Goal: Contribute content

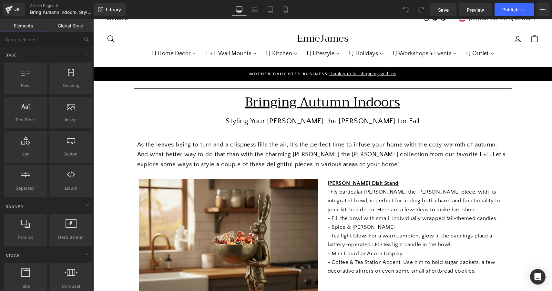
scroll to position [5, 0]
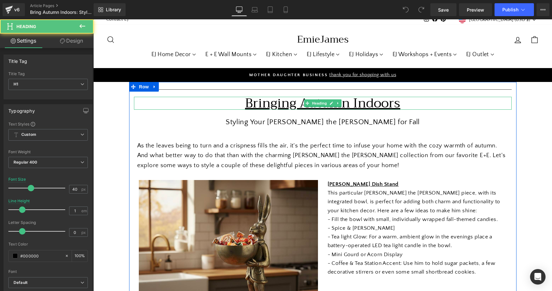
click at [261, 104] on u "Bringing Autumn Indoors" at bounding box center [322, 103] width 155 height 22
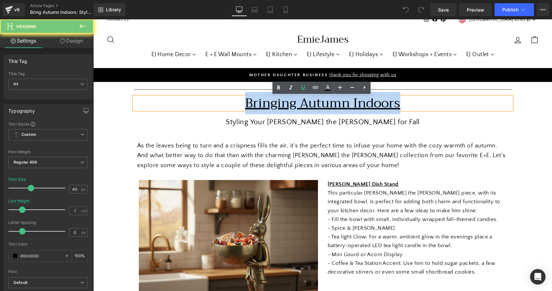
click at [261, 104] on u "Bringing Autumn Indoors" at bounding box center [322, 103] width 155 height 22
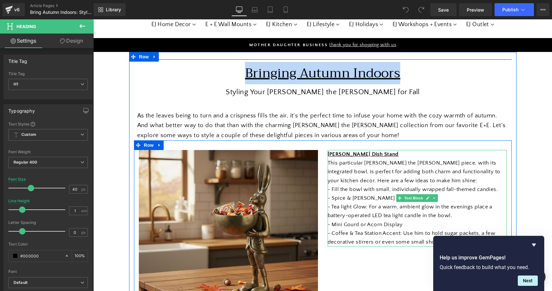
scroll to position [94, 0]
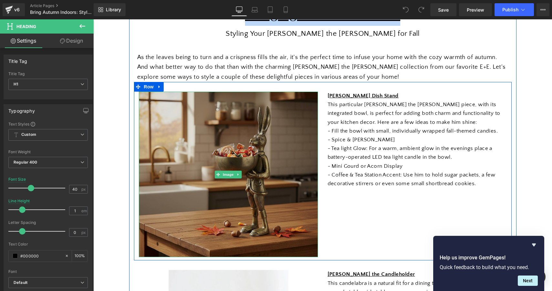
click at [250, 175] on img at bounding box center [228, 175] width 179 height 166
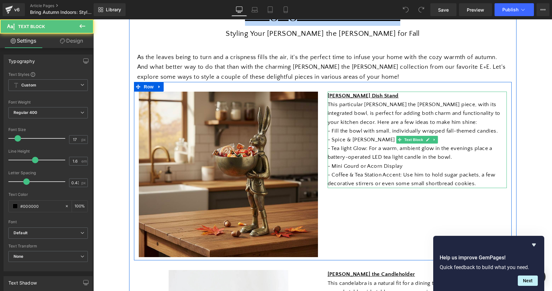
click at [406, 147] on p "- Tea light Glow: For a warm, ambient glow in the evenings place a battery-oper…" at bounding box center [416, 152] width 179 height 17
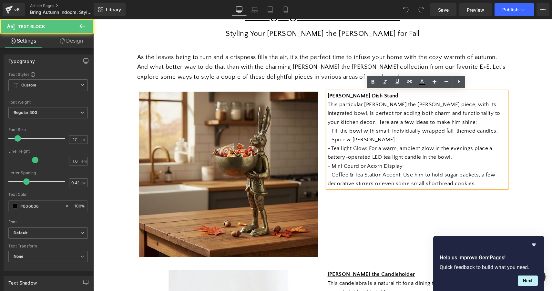
drag, startPoint x: 478, startPoint y: 181, endPoint x: 316, endPoint y: 91, distance: 184.9
click at [316, 91] on div "Image [PERSON_NAME] Dish Stand This particular [PERSON_NAME] the [PERSON_NAME] …" at bounding box center [322, 171] width 377 height 178
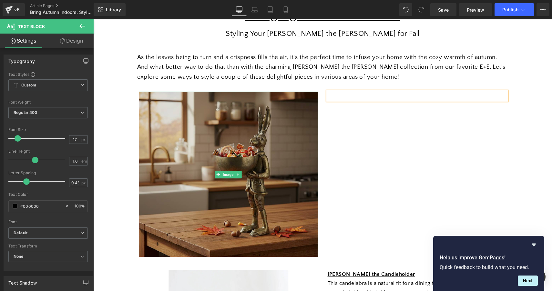
click at [237, 126] on img at bounding box center [228, 175] width 179 height 166
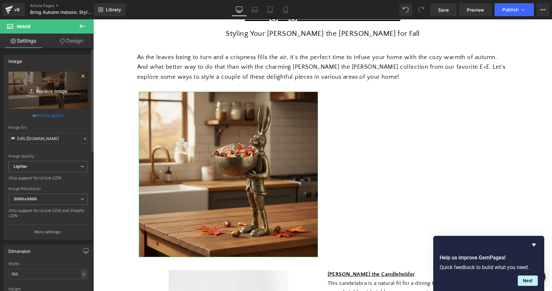
click at [56, 92] on icon "Replace Image" at bounding box center [48, 90] width 52 height 8
type input "C:\fakepath\Fall Table AI.png"
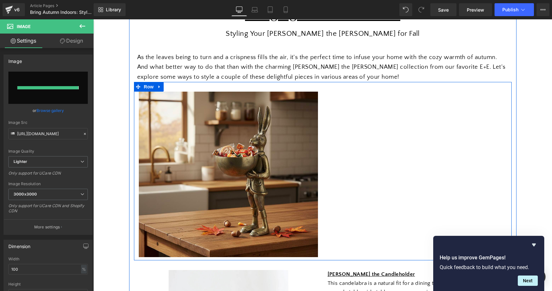
type input "[URL][DOMAIN_NAME]"
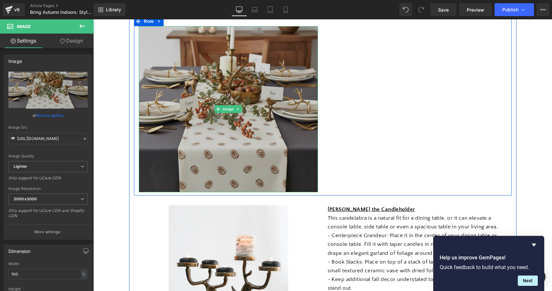
scroll to position [189, 0]
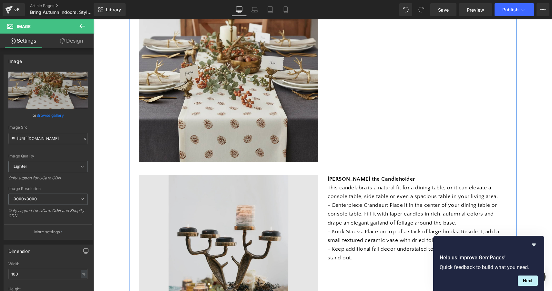
click at [225, 227] on img at bounding box center [228, 264] width 179 height 179
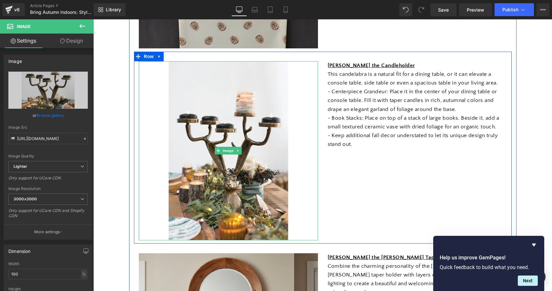
scroll to position [305, 0]
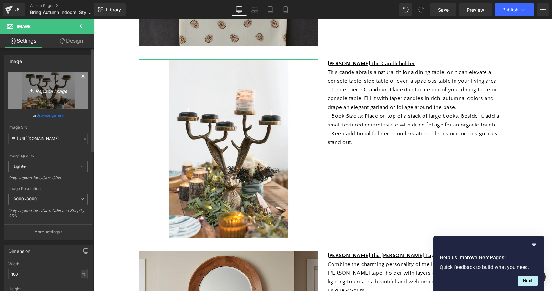
click at [53, 89] on icon "Replace Image" at bounding box center [48, 90] width 52 height 8
type input "C:\fakepath\Gemini_Generated_Image_1z4cl41z4cl41z4c.png"
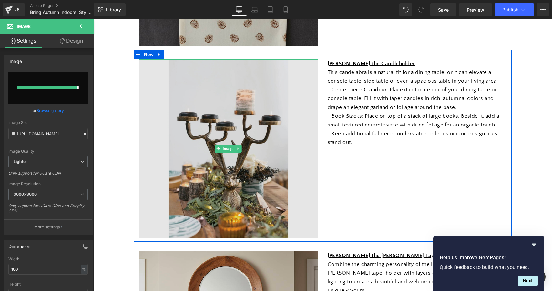
type input "[URL][DOMAIN_NAME]"
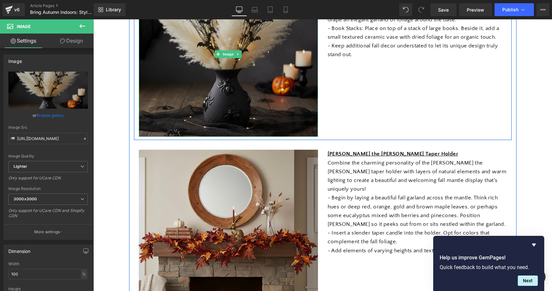
scroll to position [394, 0]
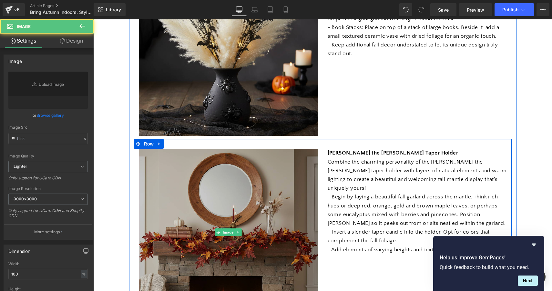
type input "[URL][DOMAIN_NAME]"
click at [238, 198] on img at bounding box center [228, 232] width 179 height 167
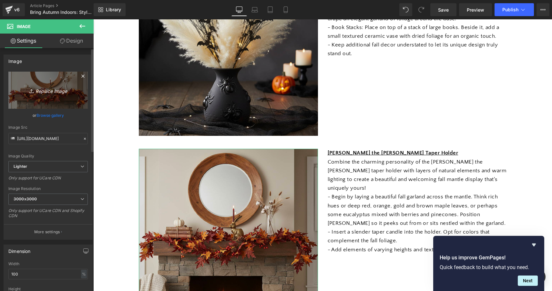
click at [48, 94] on link "Replace Image" at bounding box center [47, 90] width 79 height 37
type input "C:\fakepath\Gemini_Generated_Image_m1wwkdm1wwkdm1ww.png"
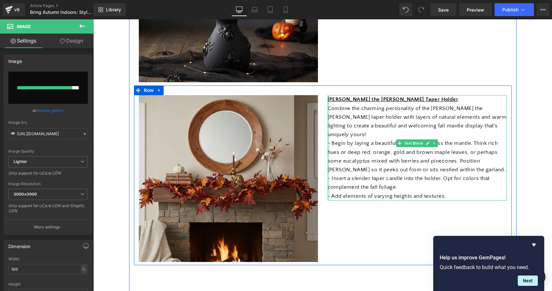
scroll to position [440, 0]
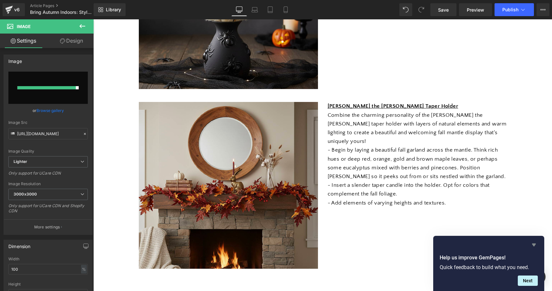
click at [535, 245] on icon "Hide survey" at bounding box center [534, 245] width 4 height 3
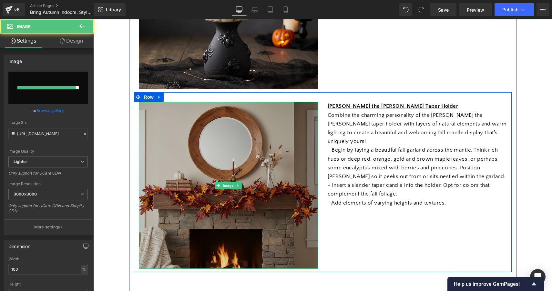
click at [177, 144] on img at bounding box center [228, 185] width 179 height 167
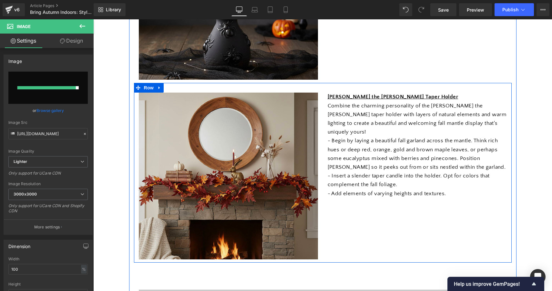
click at [381, 152] on p "- Begin by laying a beautiful fall garland across the mantle. Think rich hues o…" at bounding box center [416, 153] width 179 height 35
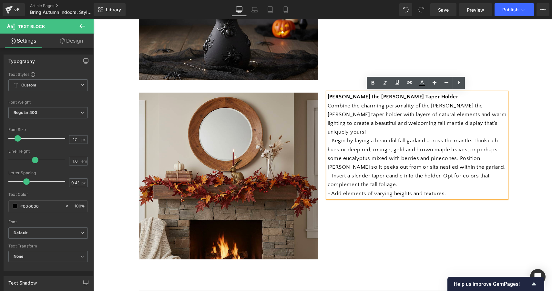
drag, startPoint x: 447, startPoint y: 184, endPoint x: 317, endPoint y: 86, distance: 162.5
click at [317, 86] on div "Image [PERSON_NAME] the [PERSON_NAME] Taper Holder Combine the charming persona…" at bounding box center [322, 173] width 377 height 180
click at [387, 137] on p "- Begin by laying a beautiful fall garland across the mantle. Think rich hues o…" at bounding box center [416, 153] width 179 height 35
drag, startPoint x: 446, startPoint y: 184, endPoint x: 331, endPoint y: 95, distance: 145.4
click at [331, 95] on div "[PERSON_NAME] the [PERSON_NAME] Taper Holder Combine the charming personality o…" at bounding box center [416, 145] width 179 height 105
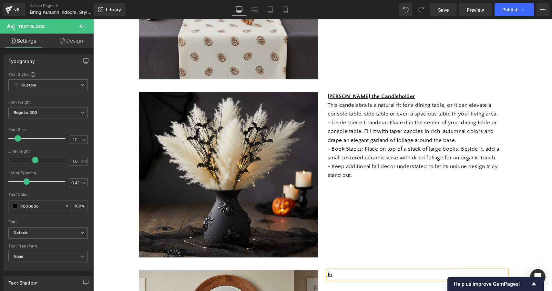
scroll to position [267, 0]
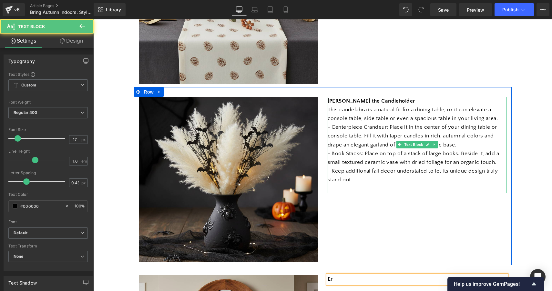
click at [381, 120] on p "This candelabra is a natural fit for a dining table, or it can elevate a consol…" at bounding box center [416, 113] width 179 height 17
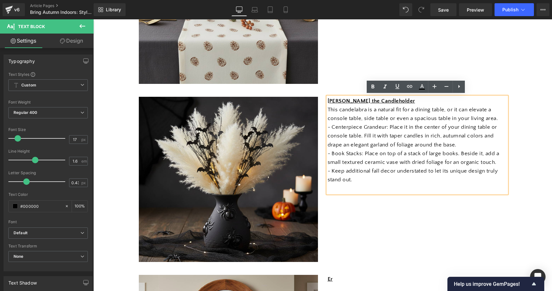
drag, startPoint x: 357, startPoint y: 180, endPoint x: 333, endPoint y: 100, distance: 83.7
click at [333, 100] on div "[PERSON_NAME] the Candleholder This candelabra is a natural fit for a dining ta…" at bounding box center [416, 145] width 179 height 96
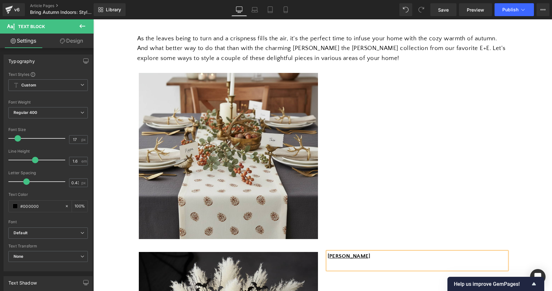
scroll to position [112, 0]
click at [362, 97] on div "Image Text Block Row" at bounding box center [322, 153] width 377 height 179
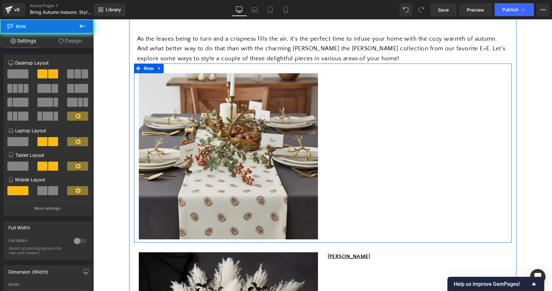
click at [357, 88] on div "Image Text Block Row" at bounding box center [322, 153] width 377 height 179
click at [336, 84] on div "Image Text Block Row" at bounding box center [322, 153] width 377 height 179
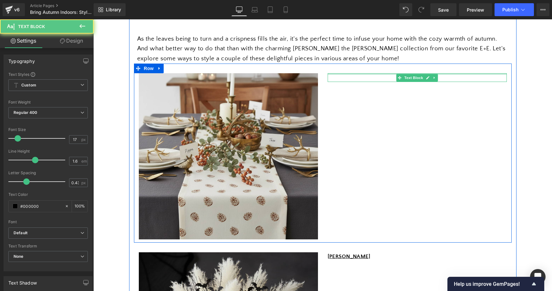
click at [335, 73] on div at bounding box center [416, 74] width 179 height 2
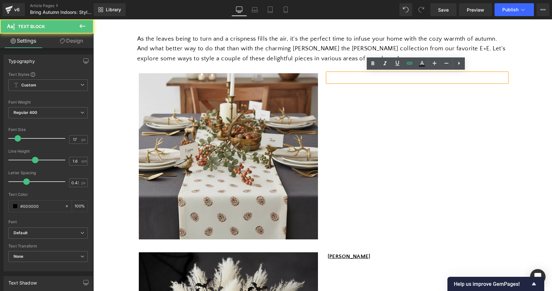
click at [351, 76] on p at bounding box center [416, 77] width 179 height 9
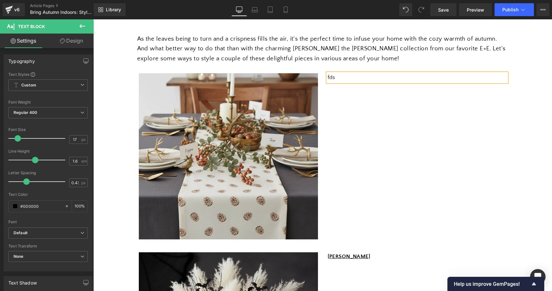
click at [438, 154] on div "Image fds Text Block Row" at bounding box center [322, 153] width 377 height 179
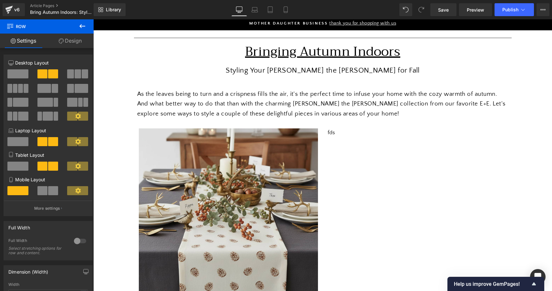
scroll to position [56, 0]
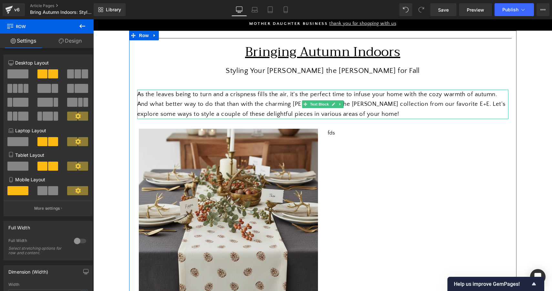
click at [316, 109] on div "As the leaves being to turn and a crispness fills the air, it's the perfect tim…" at bounding box center [322, 104] width 371 height 29
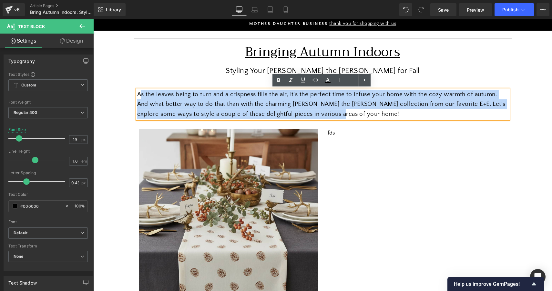
drag, startPoint x: 336, startPoint y: 112, endPoint x: 138, endPoint y: 89, distance: 199.4
click at [138, 90] on div "As the leaves being to turn and a crispness fills the air, it's the perfect tim…" at bounding box center [322, 104] width 371 height 29
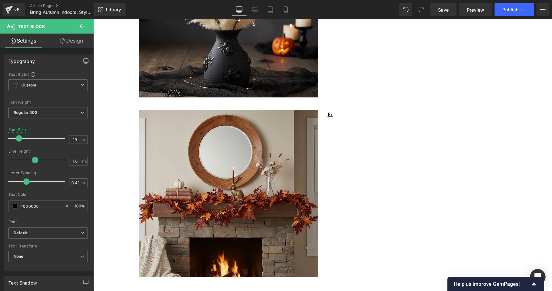
scroll to position [414, 0]
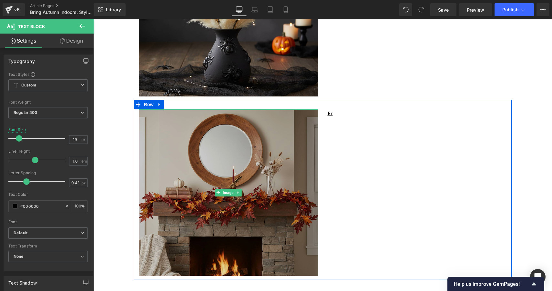
click at [229, 178] on img at bounding box center [228, 192] width 179 height 167
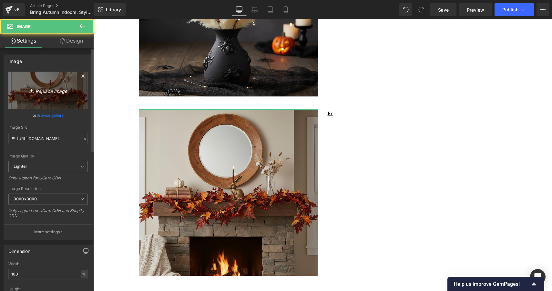
click at [62, 93] on icon "Replace Image" at bounding box center [48, 90] width 52 height 8
type input "C:\fakepath\Gemini_Generated_Image_m1wwkdm1wwkdm1ww.png"
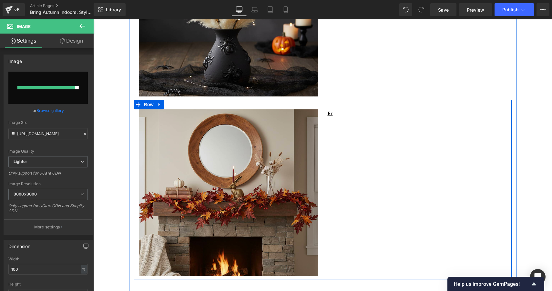
type input "[URL][DOMAIN_NAME]"
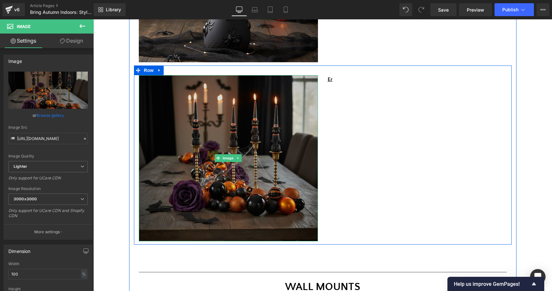
scroll to position [442, 0]
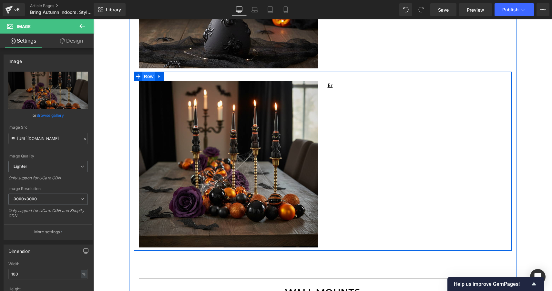
click at [147, 74] on span "Row" at bounding box center [148, 77] width 13 height 10
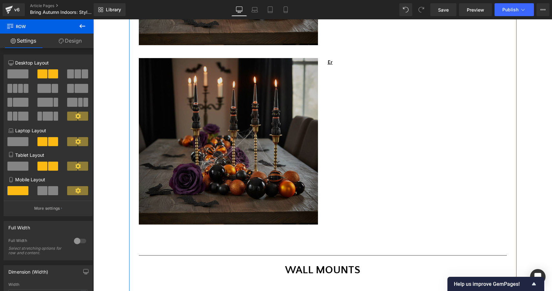
scroll to position [647, 0]
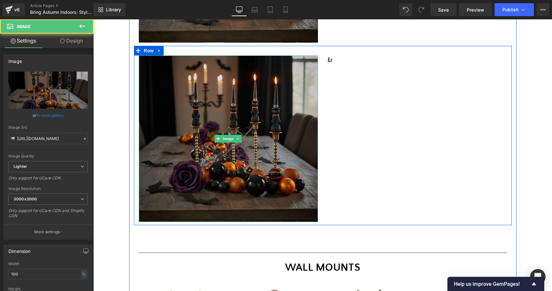
click at [227, 113] on img at bounding box center [228, 138] width 179 height 166
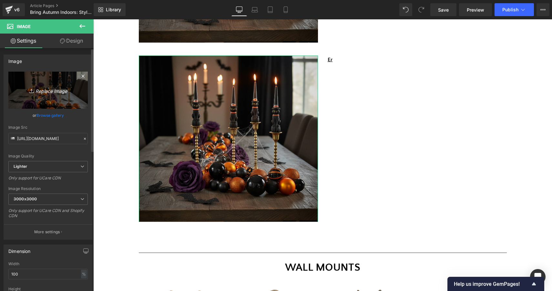
click at [49, 91] on icon "Replace Image" at bounding box center [48, 90] width 52 height 8
type input "C:\fakepath\rose-hips-1.webp.jpeg"
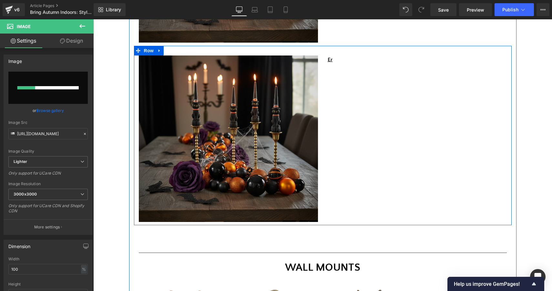
click at [375, 93] on div "Image Er Text Block Row" at bounding box center [322, 135] width 377 height 179
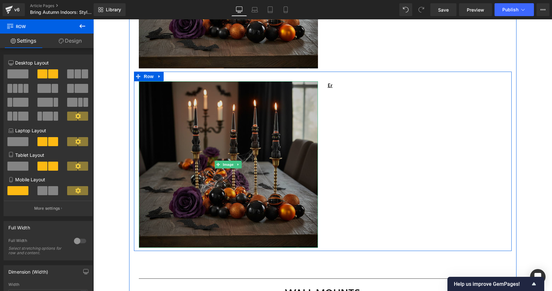
scroll to position [684, 0]
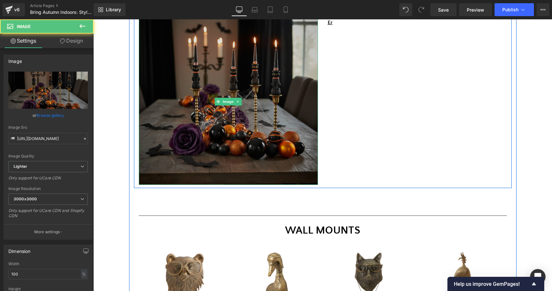
click at [244, 101] on img at bounding box center [228, 101] width 179 height 166
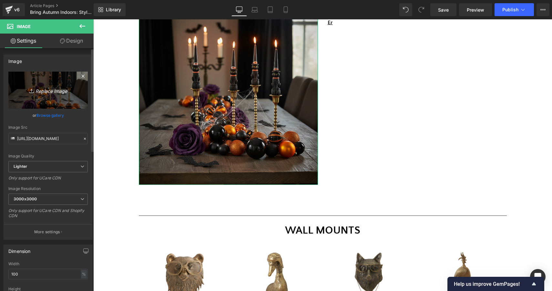
click at [46, 90] on icon "Replace Image" at bounding box center [48, 90] width 52 height 8
type input "C:\fakepath\rose-hips-1.webp.jpeg"
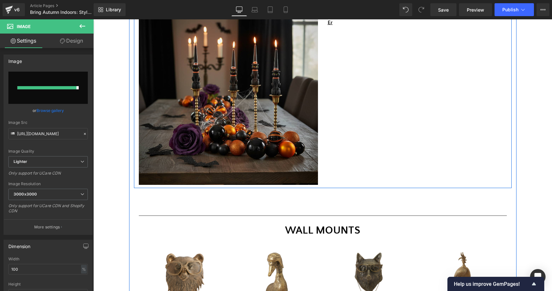
type input "[URL][DOMAIN_NAME]"
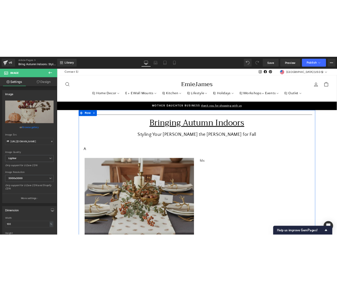
scroll to position [0, 0]
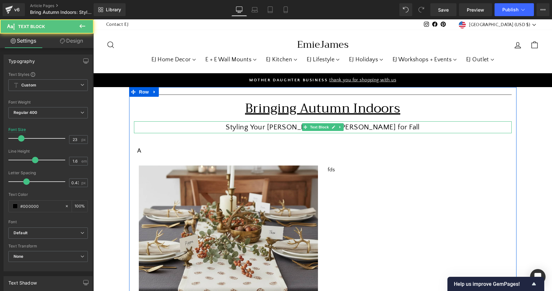
click at [289, 128] on p "Styling Your [PERSON_NAME] the [PERSON_NAME] for Fall" at bounding box center [322, 127] width 377 height 12
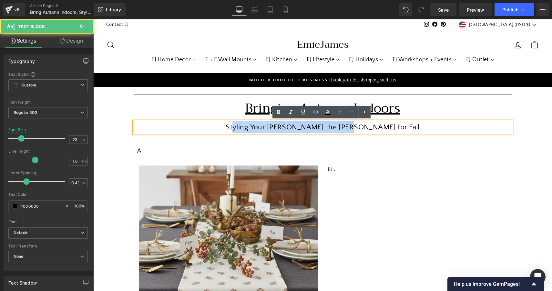
drag, startPoint x: 382, startPoint y: 128, endPoint x: 272, endPoint y: 127, distance: 109.4
click at [272, 127] on p "Styling Your [PERSON_NAME] the [PERSON_NAME] for Fall" at bounding box center [322, 127] width 377 height 12
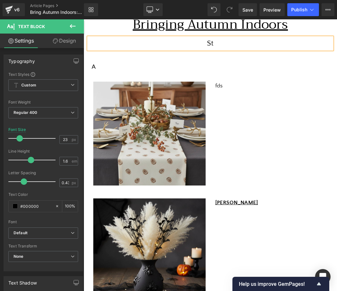
scroll to position [87, 0]
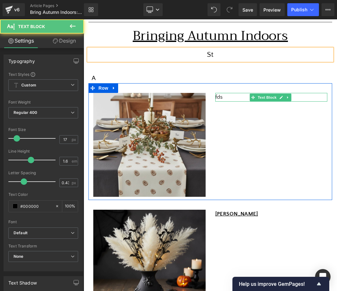
click at [233, 97] on p "fds" at bounding box center [271, 97] width 112 height 9
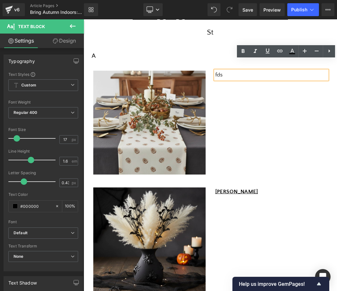
scroll to position [106, 0]
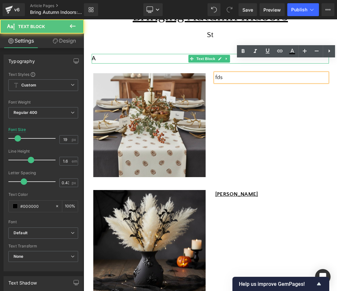
click at [135, 54] on div "A Text Block" at bounding box center [210, 59] width 237 height 10
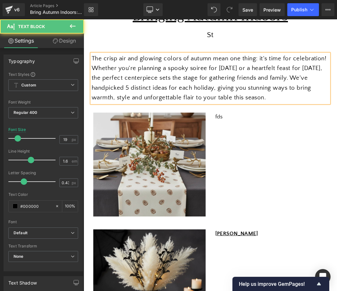
click at [240, 92] on div "The crisp air and glowing colors of autumn mean one thing: it's time for celebr…" at bounding box center [210, 78] width 237 height 49
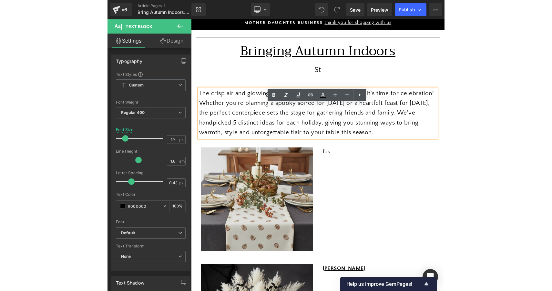
scroll to position [51, 0]
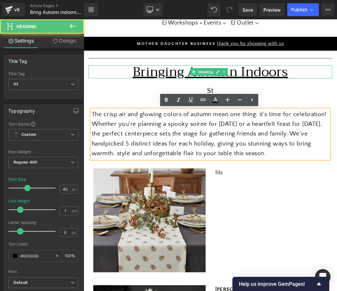
click at [236, 73] on u "Bringing Autumn Indoors" at bounding box center [210, 72] width 155 height 22
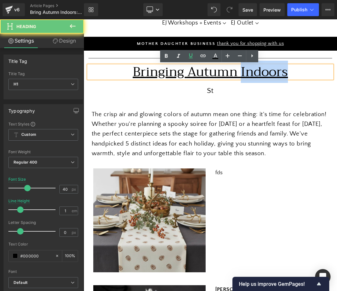
click at [236, 73] on u "Bringing Autumn Indoors" at bounding box center [210, 72] width 155 height 22
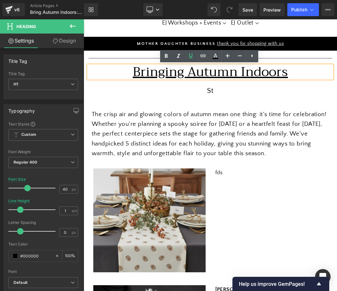
click at [205, 69] on u "Bringing Autumn Indoors" at bounding box center [210, 72] width 155 height 22
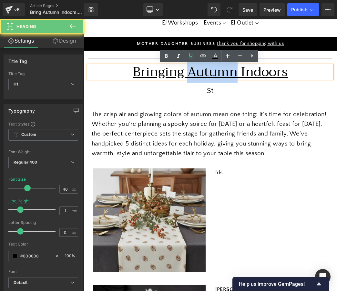
click at [205, 69] on u "Bringing Autumn Indoors" at bounding box center [210, 72] width 155 height 22
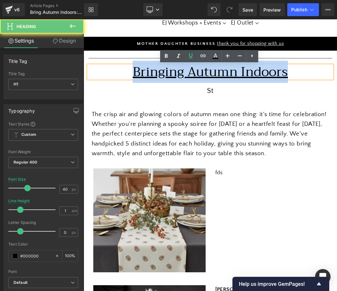
click at [205, 69] on u "Bringing Autumn Indoors" at bounding box center [210, 72] width 155 height 22
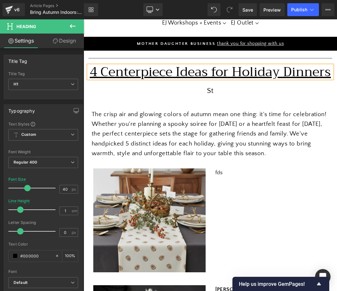
click at [263, 94] on span "Text Block" at bounding box center [273, 91] width 21 height 8
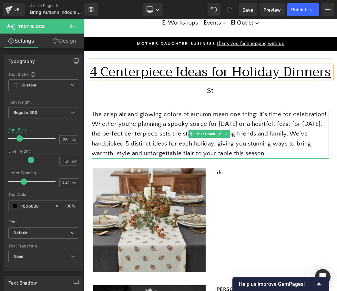
click at [163, 114] on span "The crisp air and glowing colors of autumn mean one thing: it's time for celebr…" at bounding box center [209, 134] width 235 height 46
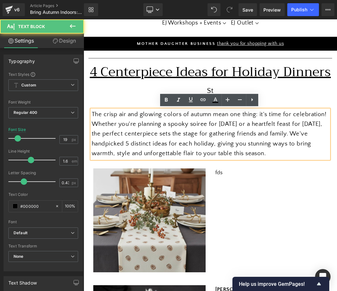
click at [230, 141] on span "The crisp air and glowing colors of autumn mean one thing: it's time for celebr…" at bounding box center [209, 134] width 235 height 46
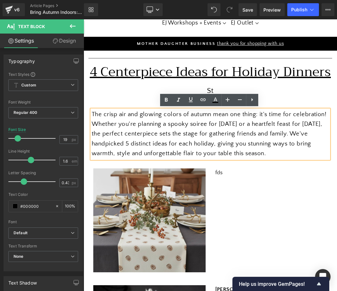
click at [146, 141] on span "The crisp air and glowing colors of autumn mean one thing: it's time for celebr…" at bounding box center [209, 134] width 235 height 46
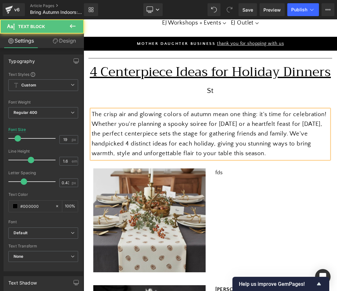
click at [212, 147] on div "The crisp air and glowing colors of autumn mean one thing: it's time for celebr…" at bounding box center [210, 134] width 237 height 49
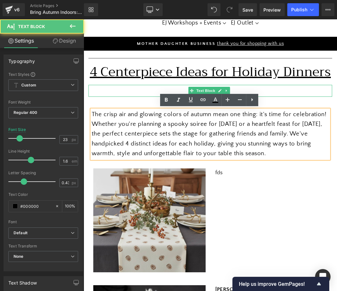
click at [179, 91] on p "St" at bounding box center [210, 91] width 244 height 12
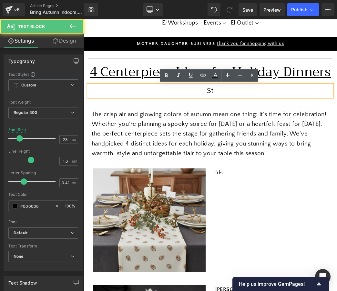
click at [213, 91] on p "St" at bounding box center [210, 91] width 244 height 12
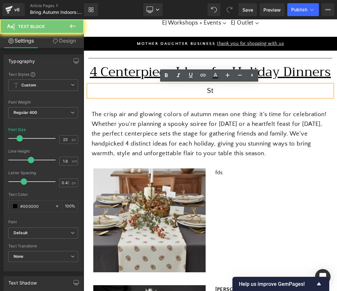
click at [213, 91] on p "St" at bounding box center [210, 91] width 244 height 12
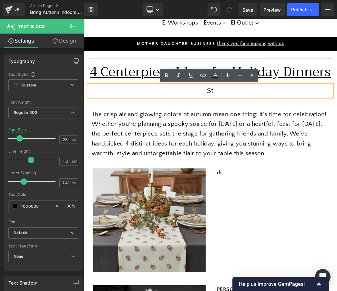
click at [211, 91] on p "St" at bounding box center [210, 91] width 244 height 12
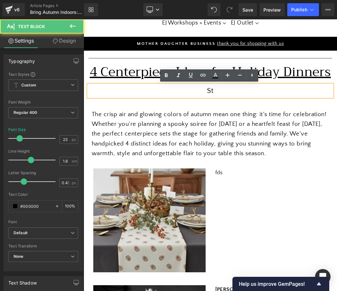
click at [211, 91] on p "St" at bounding box center [210, 91] width 244 height 12
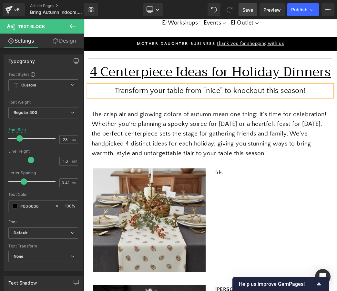
click at [246, 12] on span "Save" at bounding box center [247, 9] width 11 height 7
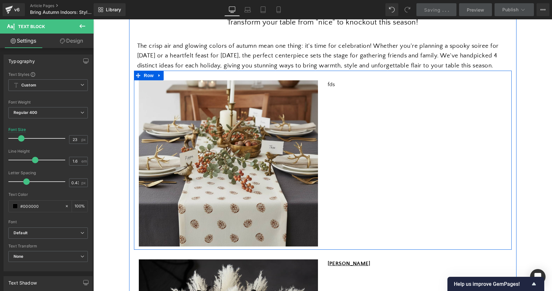
scroll to position [108, 0]
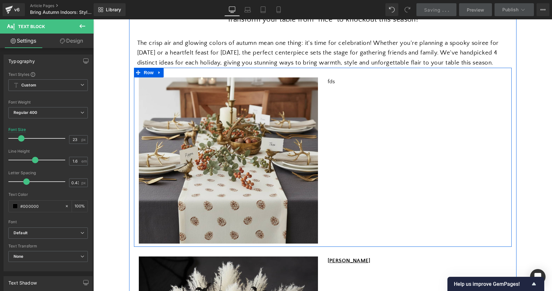
click at [344, 114] on div "Image fds Text Block Row" at bounding box center [322, 157] width 377 height 179
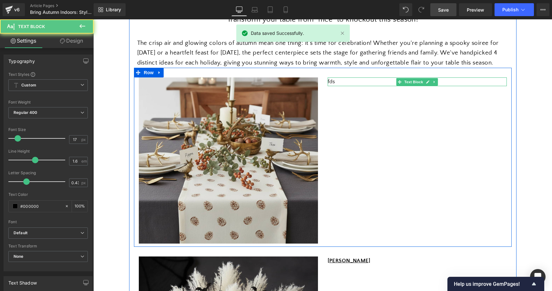
click at [333, 86] on p "fds" at bounding box center [416, 81] width 179 height 9
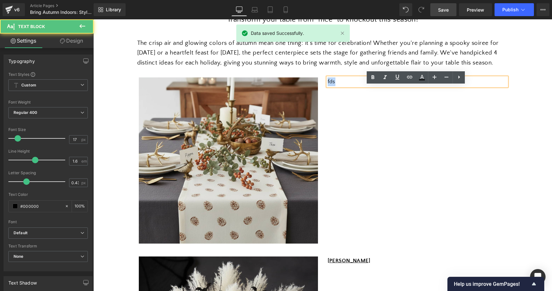
click at [333, 86] on p "fds" at bounding box center [416, 81] width 179 height 9
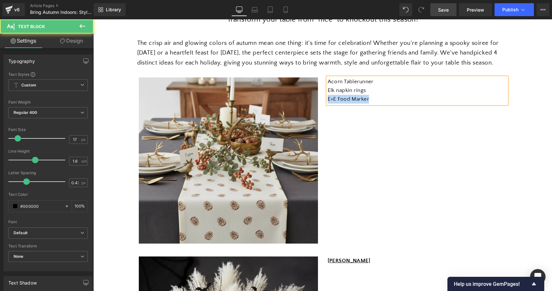
drag, startPoint x: 370, startPoint y: 110, endPoint x: 323, endPoint y: 109, distance: 47.1
click at [323, 104] on div "Acorn Tablerunner Elk napkin rings E+E Food Marker Text Block" at bounding box center [417, 90] width 189 height 26
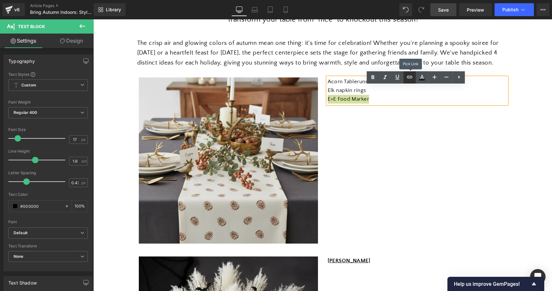
click at [409, 77] on icon at bounding box center [409, 77] width 5 height 3
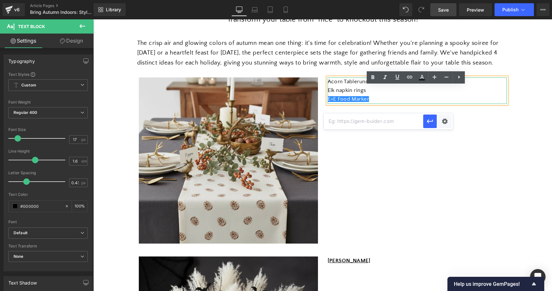
click at [380, 125] on input "text" at bounding box center [373, 121] width 99 height 16
paste input "[URL][DOMAIN_NAME]"
type input "[URL][DOMAIN_NAME]"
click at [428, 121] on icon "button" at bounding box center [430, 121] width 6 height 4
click at [373, 104] on p "E+E Food Marker" at bounding box center [416, 99] width 179 height 9
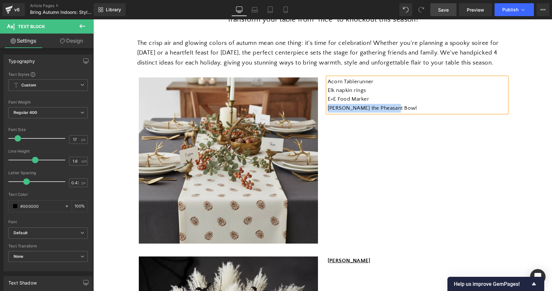
drag, startPoint x: 396, startPoint y: 116, endPoint x: 323, endPoint y: 117, distance: 73.6
click at [323, 113] on div "Acorn Tablerunner Elk napkin rings E+E Food Marker [PERSON_NAME] the Pheasant B…" at bounding box center [417, 94] width 189 height 35
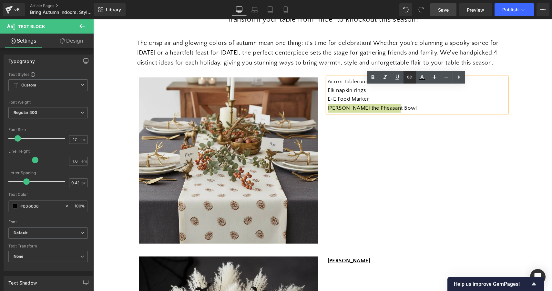
click at [409, 77] on icon at bounding box center [410, 77] width 8 height 8
click at [403, 132] on input "text" at bounding box center [377, 130] width 99 height 16
paste input "[URL][DOMAIN_NAME][PERSON_NAME]"
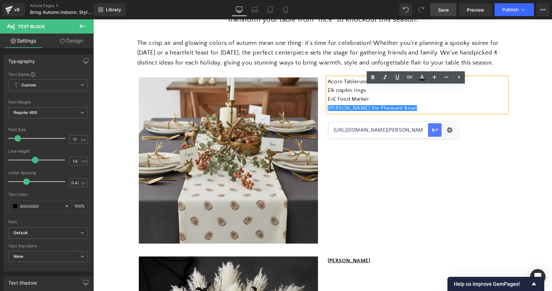
type input "[URL][DOMAIN_NAME][PERSON_NAME]"
click at [435, 131] on icon "button" at bounding box center [435, 130] width 8 height 8
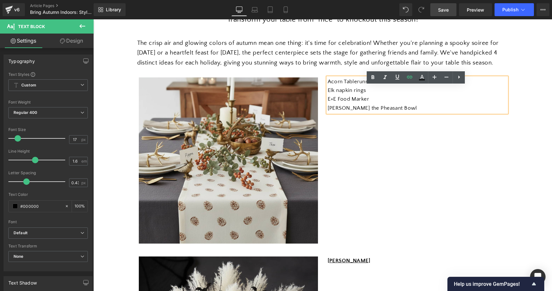
click at [397, 138] on div "Image Acorn Tablerunner Elk napkin rings E+E Food Marker [PERSON_NAME] the Phea…" at bounding box center [322, 157] width 377 height 179
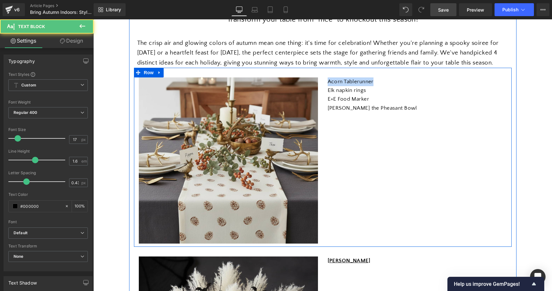
drag, startPoint x: 376, startPoint y: 92, endPoint x: 321, endPoint y: 91, distance: 54.5
click at [323, 91] on div "Acorn Tablerunner Elk napkin rings E+E Food Marker [PERSON_NAME] the Pheasant B…" at bounding box center [417, 94] width 189 height 35
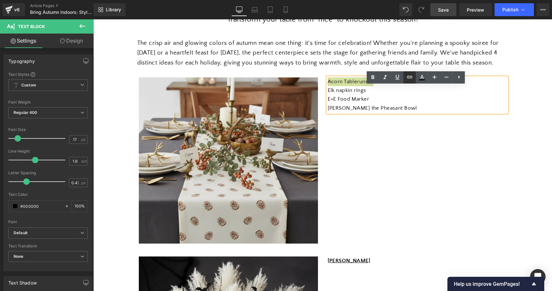
click at [409, 75] on icon at bounding box center [410, 77] width 8 height 8
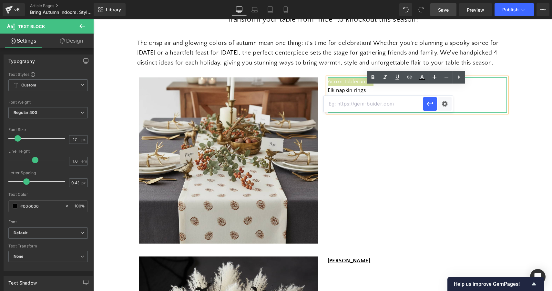
click at [403, 105] on input "text" at bounding box center [373, 104] width 99 height 16
paste input "[URL][DOMAIN_NAME]"
type input "[URL][DOMAIN_NAME]"
click at [433, 102] on icon "button" at bounding box center [430, 104] width 8 height 8
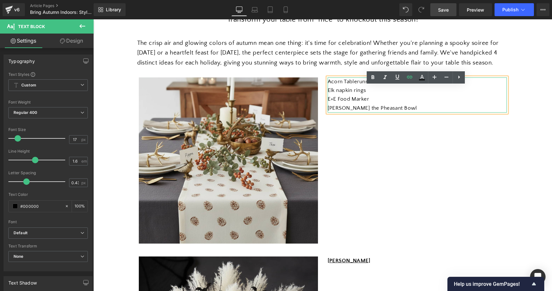
click at [395, 95] on p "Elk napkin rings" at bounding box center [416, 90] width 179 height 9
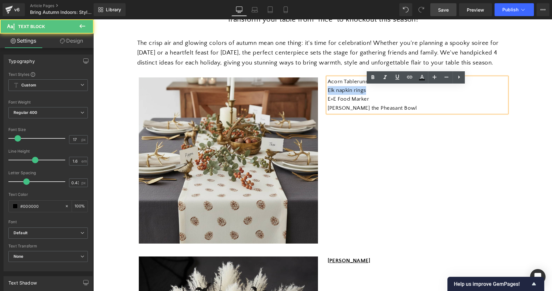
drag, startPoint x: 366, startPoint y: 99, endPoint x: 325, endPoint y: 97, distance: 40.4
click at [327, 97] on div "Acorn Tablerunner Elk napkin rings E+E Food Marker [PERSON_NAME] the Pheasant B…" at bounding box center [416, 94] width 179 height 35
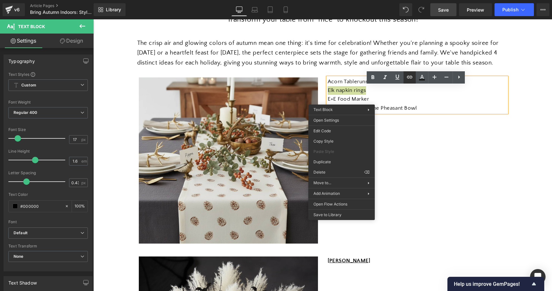
drag, startPoint x: 317, startPoint y: 58, endPoint x: 411, endPoint y: 77, distance: 95.2
click at [411, 77] on icon at bounding box center [410, 77] width 8 height 8
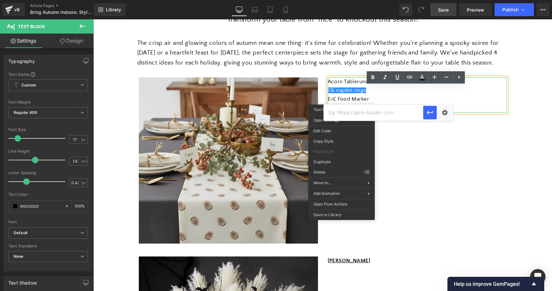
click at [388, 118] on input "text" at bounding box center [373, 113] width 99 height 16
paste input "[URL][DOMAIN_NAME]"
type input "[URL][DOMAIN_NAME]"
click at [427, 114] on icon "button" at bounding box center [430, 113] width 8 height 8
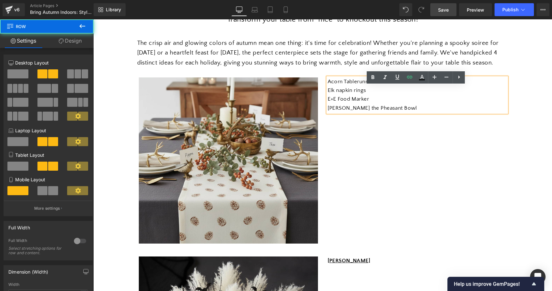
click at [429, 148] on div "Image Acorn Tablerunner Elk napkin rings E+E Food Marker [PERSON_NAME] the Phea…" at bounding box center [322, 157] width 377 height 179
click at [459, 145] on div "Image Acorn Tablerunner Elk napkin rings E+E Food Marker [PERSON_NAME] the Phea…" at bounding box center [322, 157] width 377 height 179
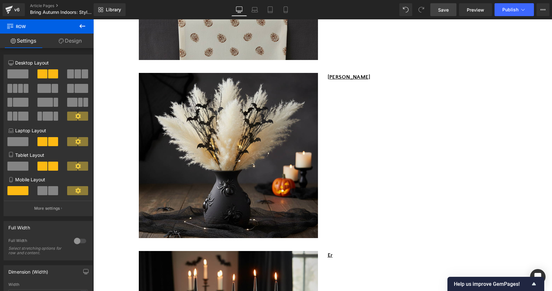
scroll to position [297, 0]
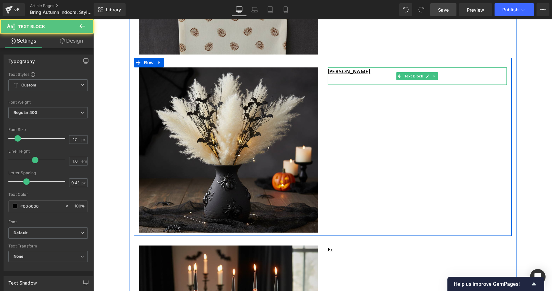
click at [334, 76] on p "[PERSON_NAME]" at bounding box center [416, 71] width 179 height 9
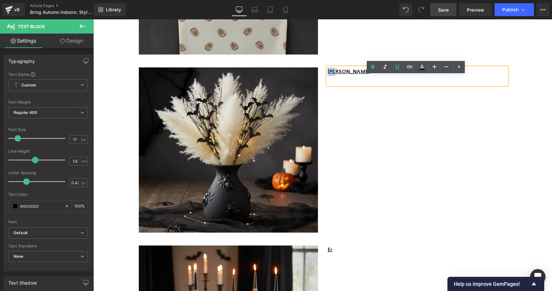
drag, startPoint x: 336, startPoint y: 82, endPoint x: 320, endPoint y: 82, distance: 16.8
click at [320, 82] on div "Image Eri Text Block Row" at bounding box center [322, 147] width 377 height 178
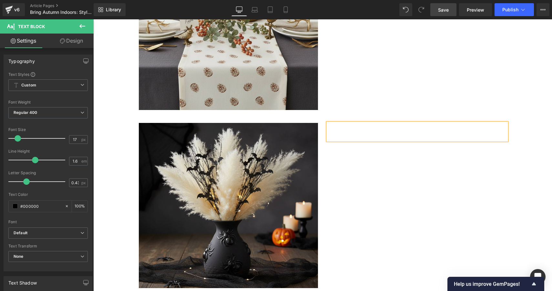
scroll to position [243, 0]
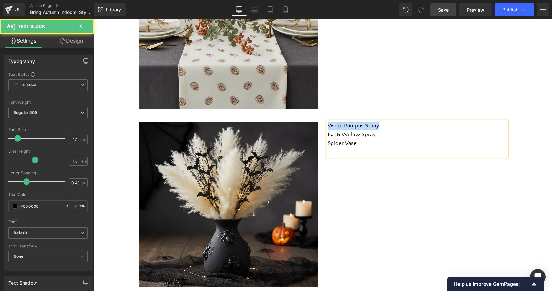
drag, startPoint x: 380, startPoint y: 133, endPoint x: 320, endPoint y: 134, distance: 60.0
click at [320, 134] on div "Image White Pampas Spray Bat & Willow Spray Spider Vase Text Block Row" at bounding box center [322, 201] width 377 height 178
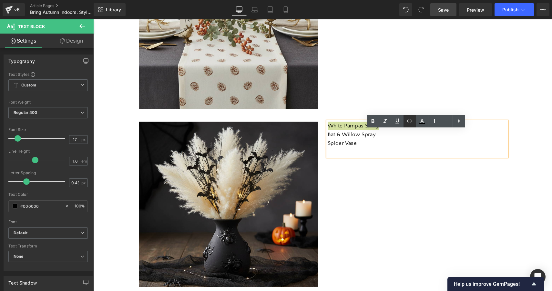
click at [411, 123] on icon at bounding box center [410, 121] width 8 height 8
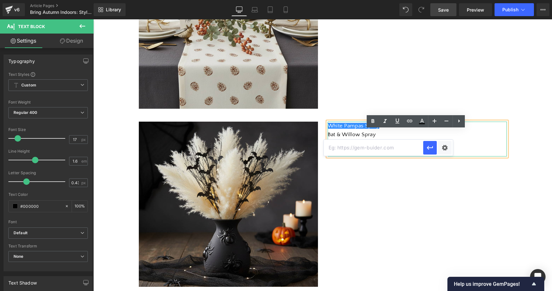
click at [384, 150] on input "text" at bounding box center [373, 148] width 99 height 16
paste input "[URL][DOMAIN_NAME]"
type input "[URL][DOMAIN_NAME]"
click at [429, 149] on icon "button" at bounding box center [430, 148] width 8 height 8
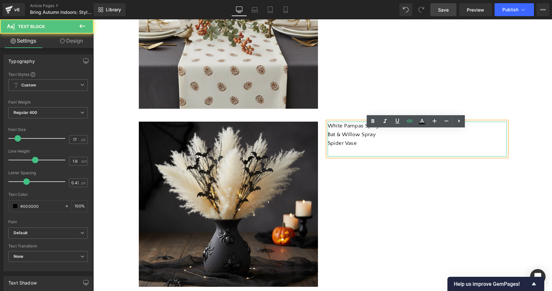
click at [376, 139] on p "Bat & Willow Spray" at bounding box center [416, 134] width 179 height 9
drag, startPoint x: 377, startPoint y: 143, endPoint x: 321, endPoint y: 142, distance: 56.1
click at [323, 142] on div "White Pampas Spray Bat & Willow Spray Spider Vase Text Block" at bounding box center [417, 139] width 189 height 35
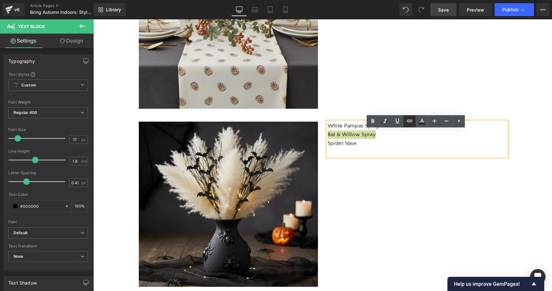
click at [411, 123] on icon at bounding box center [410, 121] width 8 height 8
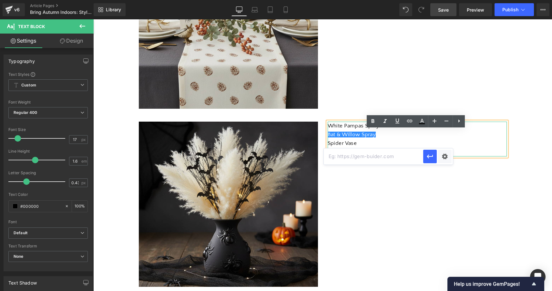
click at [400, 160] on input "text" at bounding box center [373, 156] width 99 height 16
paste input "[URL][DOMAIN_NAME]"
type input "[URL][DOMAIN_NAME]"
click at [431, 156] on icon "button" at bounding box center [430, 157] width 6 height 4
click at [379, 148] on p "Spider Vase" at bounding box center [416, 143] width 179 height 9
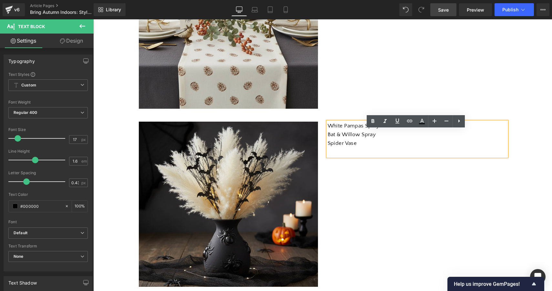
drag, startPoint x: 355, startPoint y: 151, endPoint x: 325, endPoint y: 153, distance: 30.4
click at [327, 153] on div "White Pampas Spray Bat & Willow Spray Spider Vase" at bounding box center [416, 139] width 179 height 35
click at [363, 148] on p "Spider Vase" at bounding box center [416, 143] width 179 height 9
drag, startPoint x: 355, startPoint y: 152, endPoint x: 325, endPoint y: 151, distance: 30.3
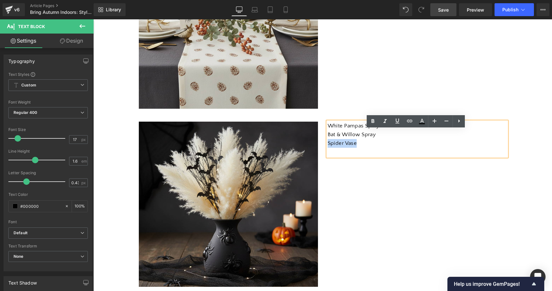
click at [327, 151] on div "White Pampas Spray Bat & Willow Spray Spider Vase" at bounding box center [416, 139] width 179 height 35
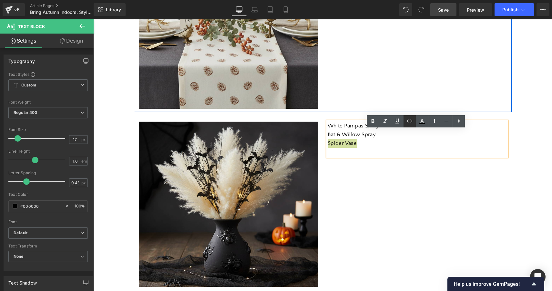
click at [411, 121] on icon at bounding box center [410, 121] width 8 height 8
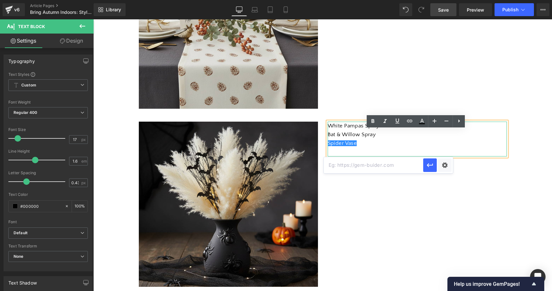
click at [395, 166] on input "text" at bounding box center [373, 165] width 99 height 16
paste input "[URL][DOMAIN_NAME]"
click at [430, 165] on icon "button" at bounding box center [430, 165] width 6 height 4
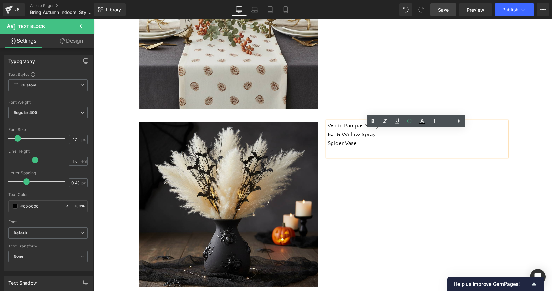
click at [464, 213] on div "Image White Pampas Spray Bat & Willow Spray Spider Vase Text Block Row" at bounding box center [322, 201] width 377 height 178
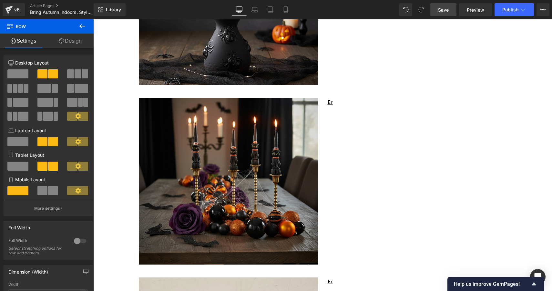
scroll to position [466, 0]
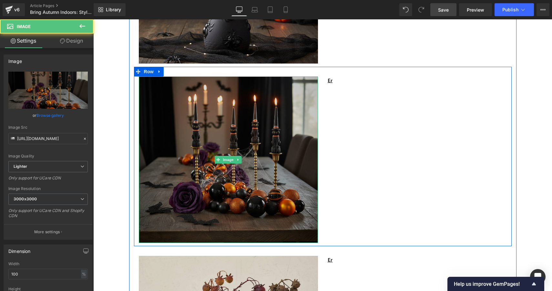
click at [252, 159] on img at bounding box center [228, 159] width 179 height 166
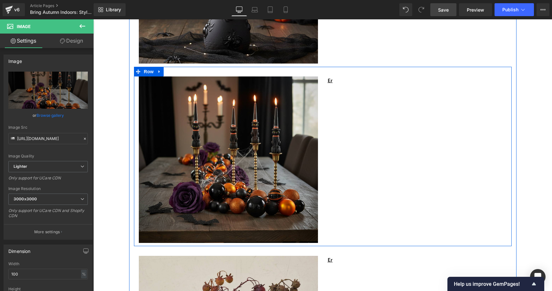
click at [360, 127] on div "Image Er Text Block Row" at bounding box center [322, 156] width 377 height 179
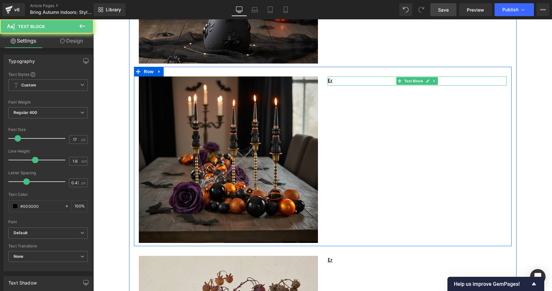
click at [334, 85] on p "Er" at bounding box center [416, 80] width 179 height 9
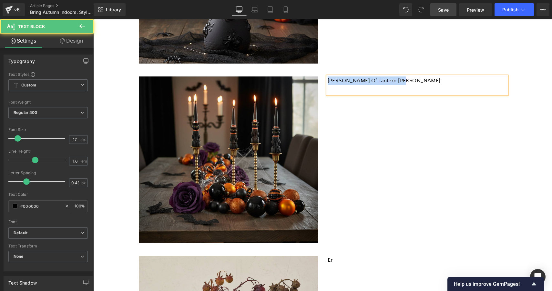
drag, startPoint x: 396, startPoint y: 91, endPoint x: 324, endPoint y: 85, distance: 72.8
click at [324, 85] on div "[PERSON_NAME] O' Lantern [PERSON_NAME] Text Block" at bounding box center [417, 84] width 189 height 17
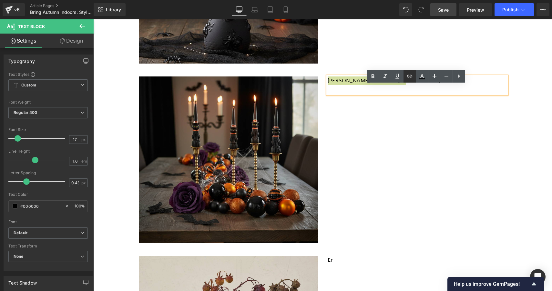
click at [406, 75] on icon at bounding box center [410, 76] width 8 height 8
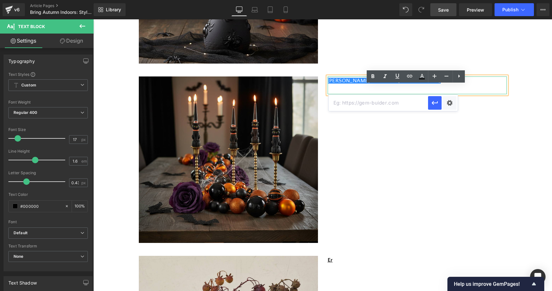
click at [383, 106] on input "text" at bounding box center [377, 103] width 99 height 16
paste input "[URL][DOMAIN_NAME][PERSON_NAME]"
type input "[URL][DOMAIN_NAME][PERSON_NAME]"
click at [433, 102] on icon "button" at bounding box center [435, 103] width 8 height 8
click at [401, 85] on p "[PERSON_NAME] O' Lantern [PERSON_NAME]" at bounding box center [416, 80] width 179 height 9
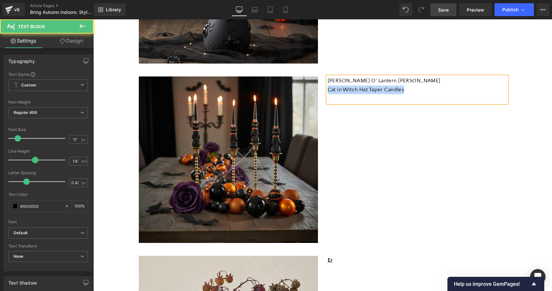
drag, startPoint x: 406, startPoint y: 100, endPoint x: 325, endPoint y: 96, distance: 81.1
click at [327, 96] on div "[PERSON_NAME] O' Lantern [PERSON_NAME] Cat in Witch Hat Taper Candles" at bounding box center [416, 89] width 179 height 26
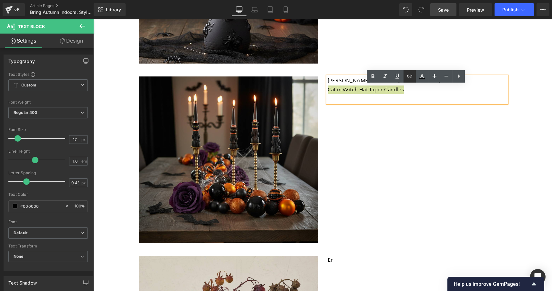
click at [409, 76] on icon at bounding box center [409, 76] width 5 height 3
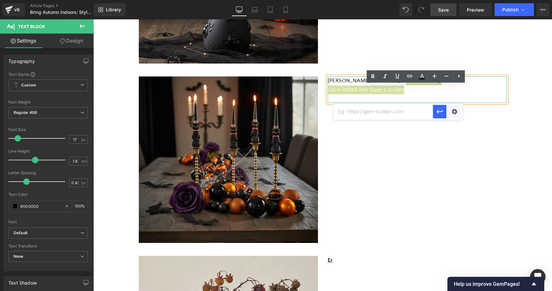
click at [402, 112] on input "text" at bounding box center [382, 112] width 99 height 16
paste input "[URL][DOMAIN_NAME]"
type input "[URL][DOMAIN_NAME]"
click at [437, 113] on icon "button" at bounding box center [439, 112] width 6 height 4
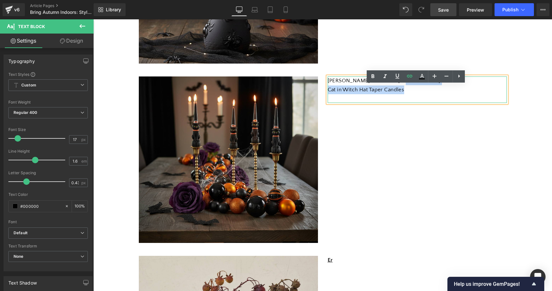
click at [411, 94] on p "Cat in Witch Hat Taper Candles" at bounding box center [416, 89] width 179 height 9
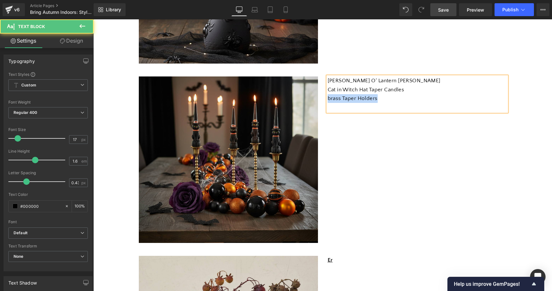
drag, startPoint x: 379, startPoint y: 108, endPoint x: 324, endPoint y: 106, distance: 55.5
click at [324, 106] on div "Jack O' Lantern [PERSON_NAME] Cat in Witch Hat Taper Candles brass Taper Holder…" at bounding box center [417, 93] width 189 height 35
click at [376, 103] on p "brass Taper Holders" at bounding box center [416, 98] width 179 height 9
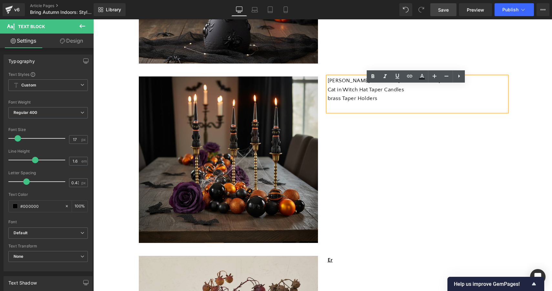
click at [329, 103] on p "brass Taper Holders" at bounding box center [416, 98] width 179 height 9
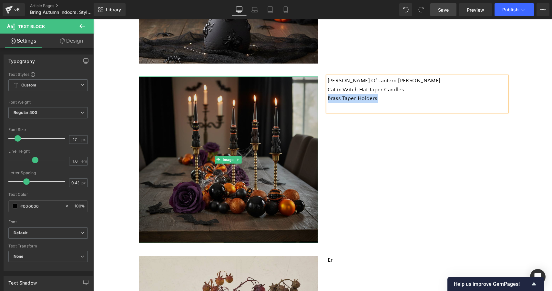
drag, startPoint x: 377, startPoint y: 107, endPoint x: 309, endPoint y: 102, distance: 68.6
click at [309, 102] on div "Image Jack O' Lantern [PERSON_NAME] Cat in Witch Hat Taper Candles Brass Taper …" at bounding box center [322, 156] width 377 height 179
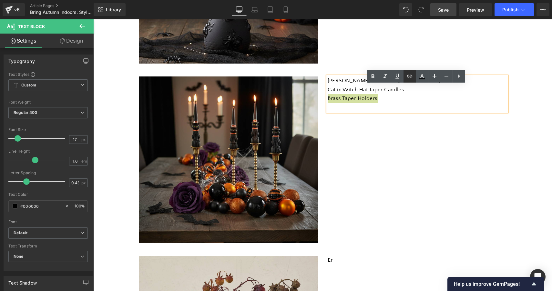
click at [409, 80] on icon at bounding box center [410, 76] width 8 height 8
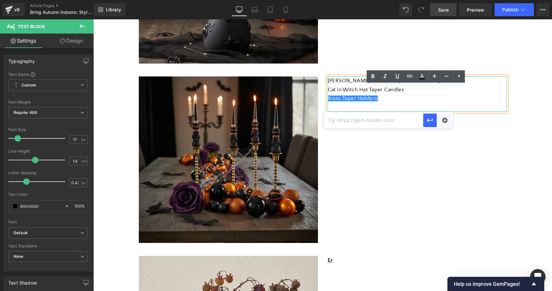
click at [389, 120] on input "text" at bounding box center [373, 120] width 99 height 16
paste input "[URL][DOMAIN_NAME]"
type input "[URL][DOMAIN_NAME]"
click at [431, 120] on icon "button" at bounding box center [430, 120] width 6 height 4
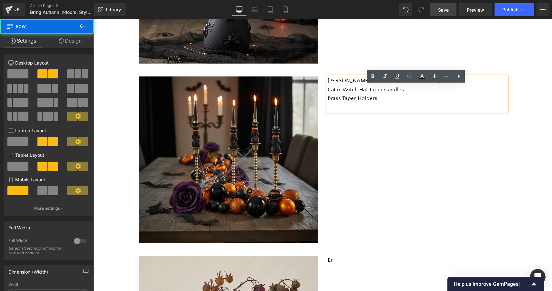
click at [481, 153] on div "Image Jack O' Lantern [PERSON_NAME] Cat in Witch Hat Taper Candles Brass Taper …" at bounding box center [322, 156] width 377 height 179
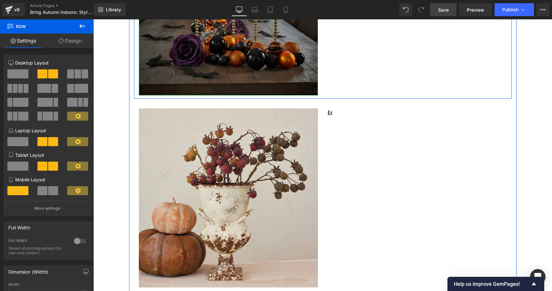
scroll to position [614, 0]
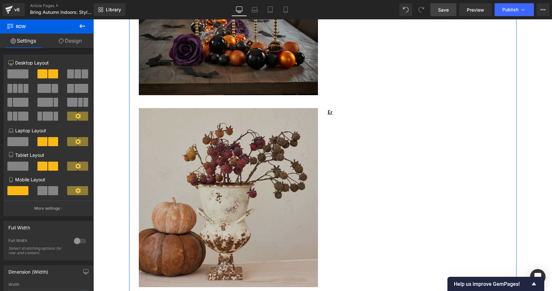
click at [252, 178] on img at bounding box center [228, 197] width 179 height 179
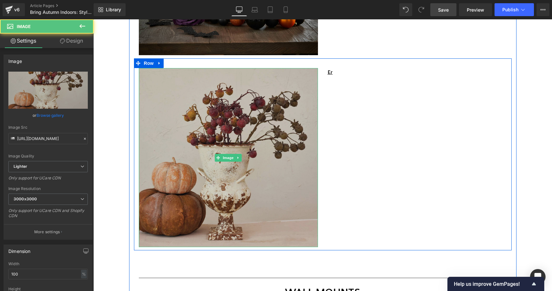
scroll to position [660, 0]
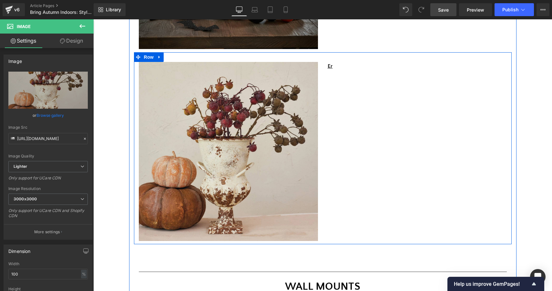
click at [352, 71] on div "Er Text Block" at bounding box center [416, 66] width 179 height 9
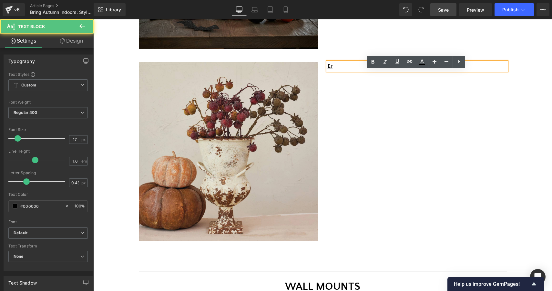
click at [337, 71] on p "Er" at bounding box center [416, 66] width 179 height 9
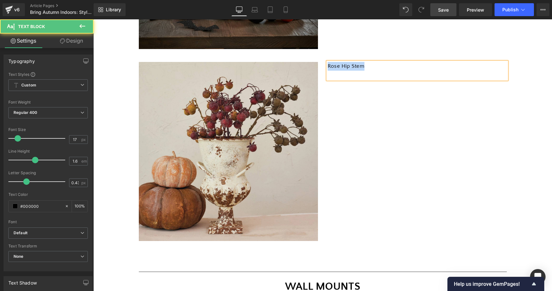
drag, startPoint x: 366, startPoint y: 73, endPoint x: 323, endPoint y: 75, distance: 42.6
click at [323, 75] on div "Rose Hip Stem Text Block" at bounding box center [417, 70] width 189 height 17
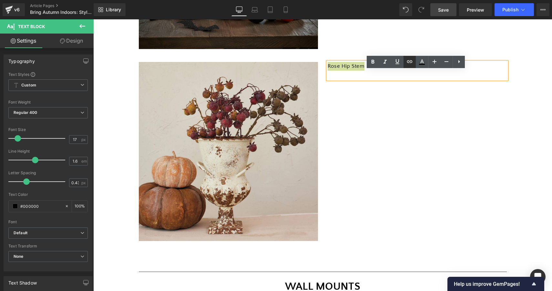
click at [410, 63] on icon at bounding box center [410, 62] width 8 height 8
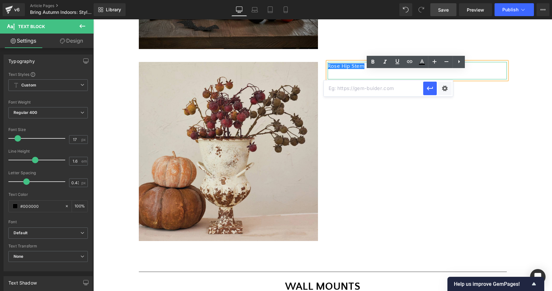
click at [408, 87] on input "text" at bounding box center [373, 88] width 99 height 16
paste input "[URL][DOMAIN_NAME]"
click at [431, 87] on icon "button" at bounding box center [430, 89] width 8 height 8
click at [374, 71] on p "Rose Hip Stem" at bounding box center [416, 66] width 179 height 9
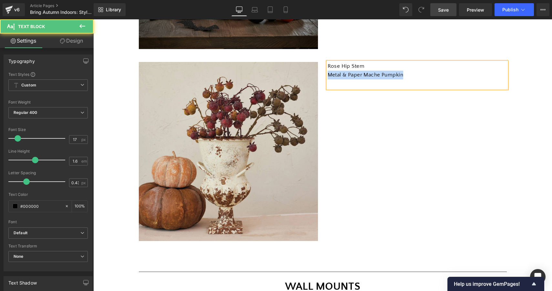
drag, startPoint x: 403, startPoint y: 84, endPoint x: 324, endPoint y: 84, distance: 79.7
click at [324, 84] on div "Rose Hip Stem Metal & Paper Mache Pumpkin Text Block" at bounding box center [417, 75] width 189 height 26
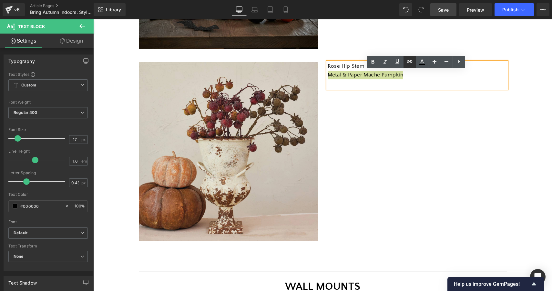
click at [411, 61] on icon at bounding box center [409, 61] width 5 height 3
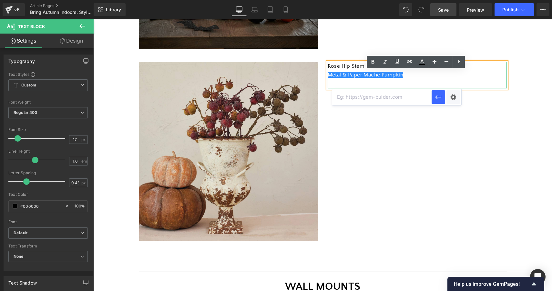
click at [398, 100] on input "text" at bounding box center [381, 97] width 99 height 16
paste input "[URL][DOMAIN_NAME]"
type input "[URL][DOMAIN_NAME]"
click at [440, 98] on icon "button" at bounding box center [438, 97] width 8 height 8
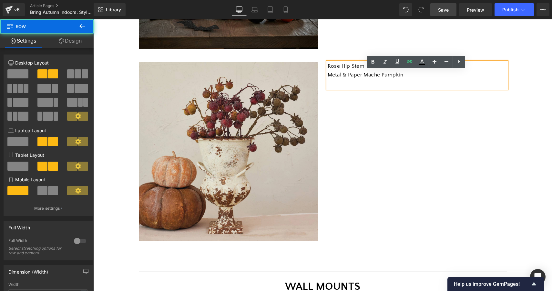
click at [451, 144] on div "Image Rose Hip Stem Metal & Paper Mache Pumpkin Text Block Row" at bounding box center [322, 148] width 377 height 192
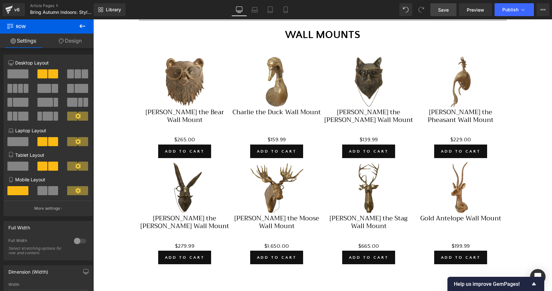
scroll to position [912, 0]
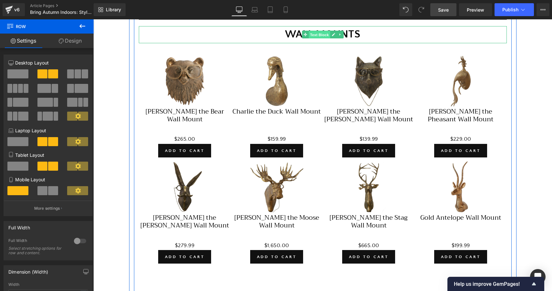
click at [315, 39] on span "Text Block" at bounding box center [318, 35] width 21 height 8
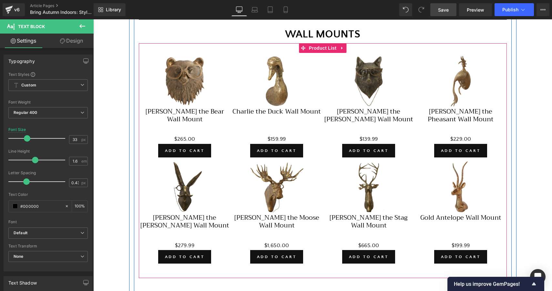
click at [320, 53] on span "Product List" at bounding box center [322, 48] width 31 height 10
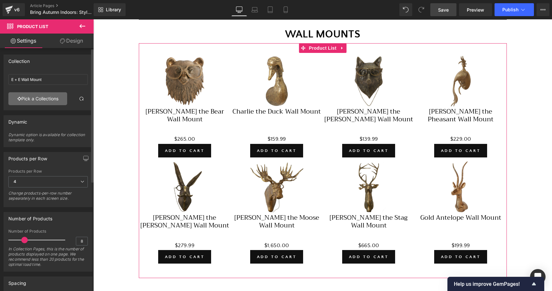
click at [38, 98] on link "Pick a Collections" at bounding box center [37, 98] width 59 height 13
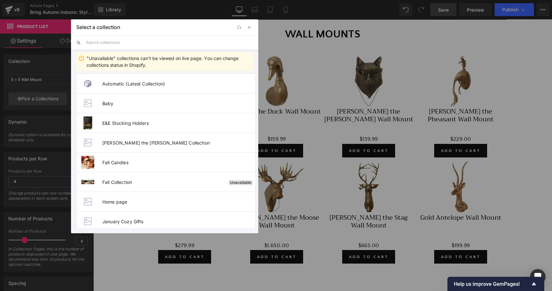
click at [140, 43] on input "text" at bounding box center [169, 42] width 167 height 14
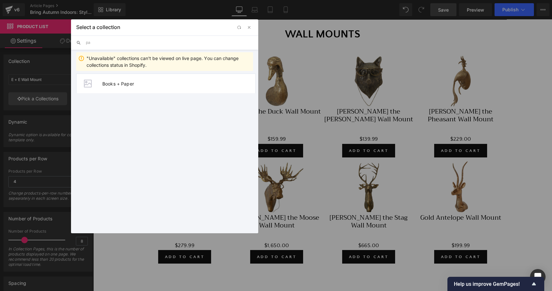
type input "p"
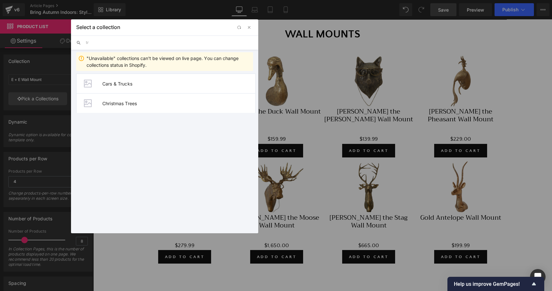
type input "t"
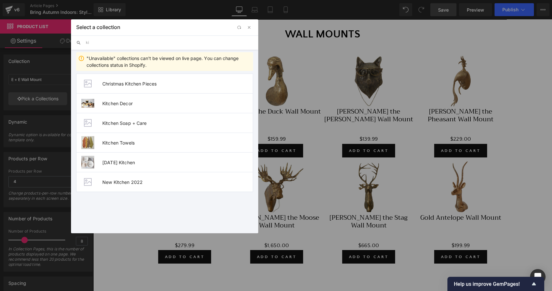
type input "k"
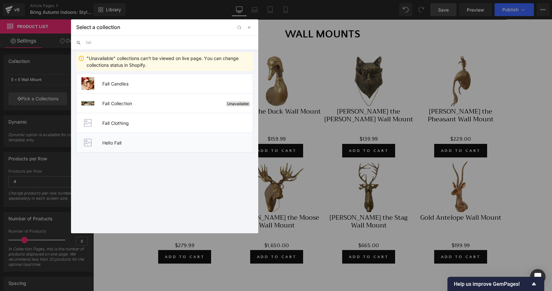
type input "fall"
click at [131, 146] on li "Hello Fall" at bounding box center [164, 143] width 177 height 20
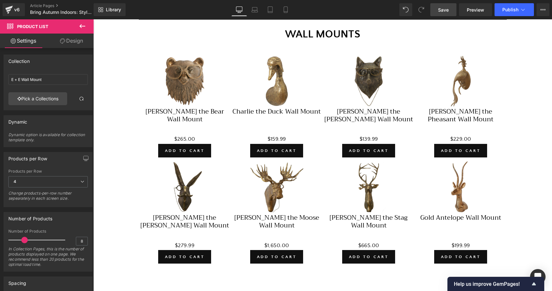
type input "Hello Fall"
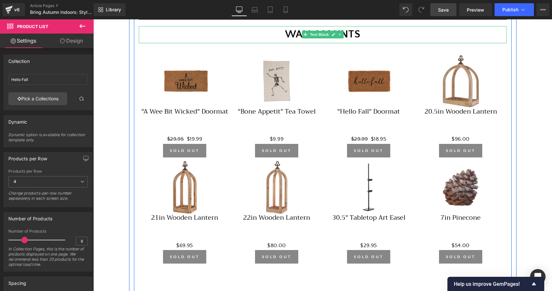
click at [289, 40] on strong "WALL MOUNTS" at bounding box center [322, 34] width 75 height 12
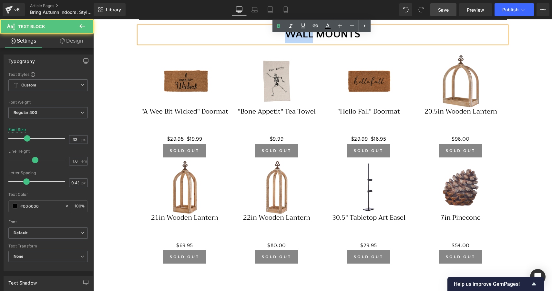
click at [289, 40] on strong "WALL MOUNTS" at bounding box center [322, 34] width 75 height 12
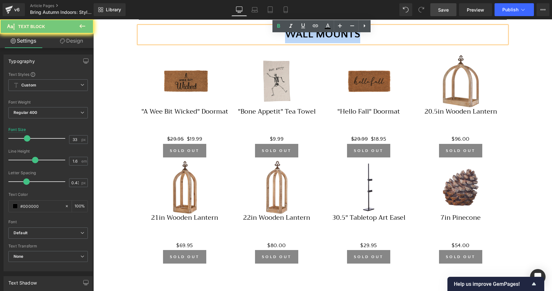
click at [289, 40] on strong "WALL MOUNTS" at bounding box center [322, 34] width 75 height 12
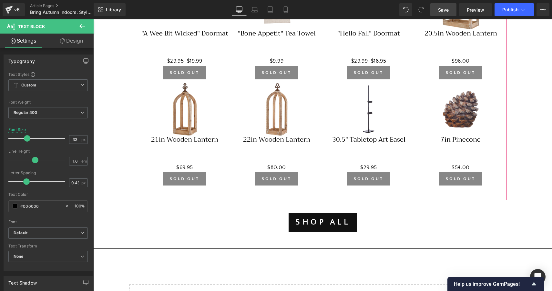
scroll to position [1026, 0]
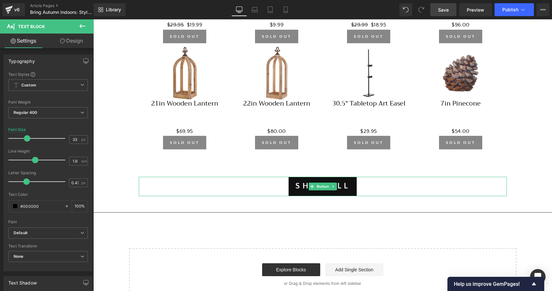
click at [271, 192] on div "SHOP ALL" at bounding box center [323, 186] width 368 height 19
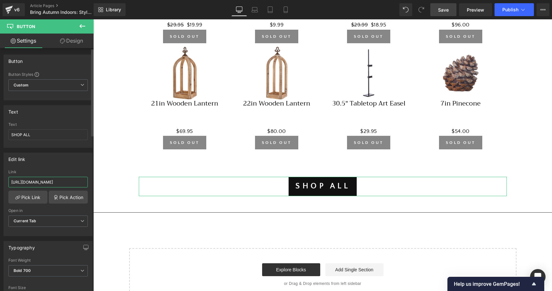
click at [64, 182] on input "[URL][DOMAIN_NAME]" at bounding box center [47, 182] width 79 height 11
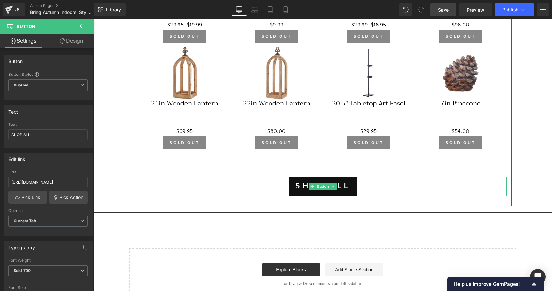
click at [262, 191] on div "SHOP ALL" at bounding box center [323, 186] width 368 height 19
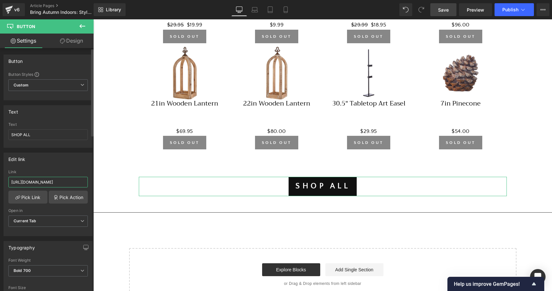
click at [58, 183] on input "[URL][DOMAIN_NAME]" at bounding box center [47, 182] width 79 height 11
paste input "[URL][DOMAIN_NAME]"
type input "[URL][DOMAIN_NAME]"
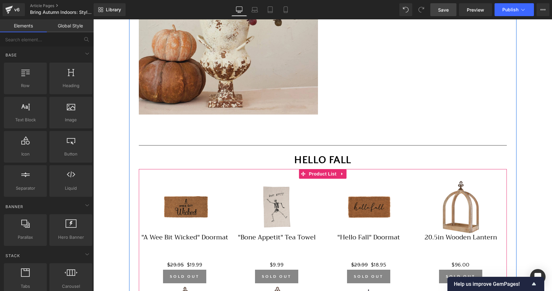
scroll to position [734, 0]
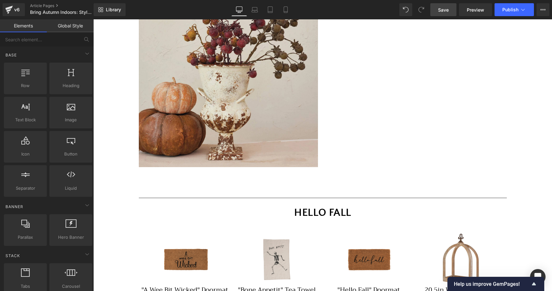
click at [440, 12] on span "Save" at bounding box center [443, 9] width 11 height 7
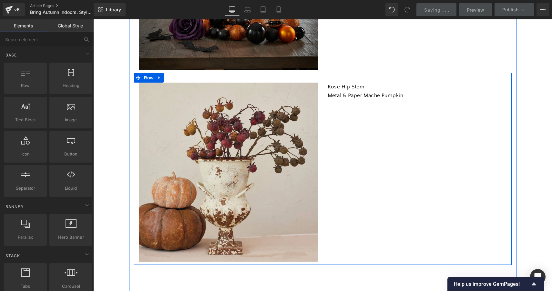
scroll to position [632, 0]
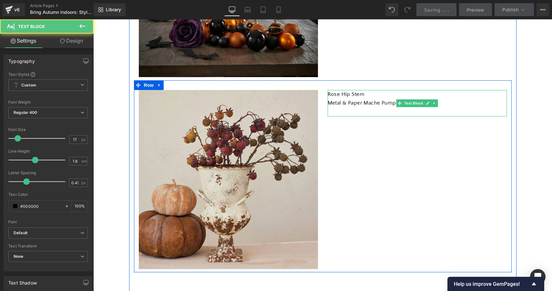
click at [386, 99] on p "Rose Hip Stem" at bounding box center [416, 94] width 179 height 9
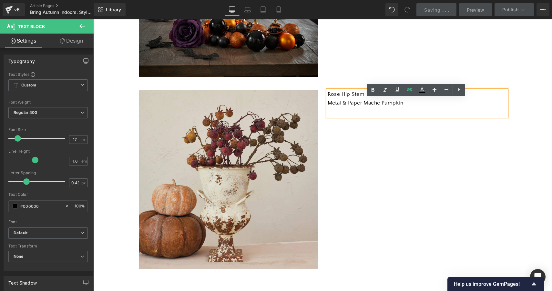
click at [320, 106] on div "Image" at bounding box center [228, 179] width 189 height 179
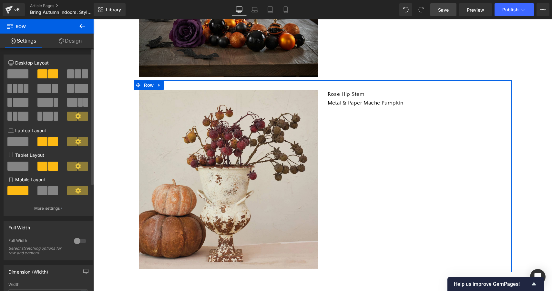
scroll to position [0, 0]
click at [72, 41] on link "Design" at bounding box center [70, 41] width 47 height 15
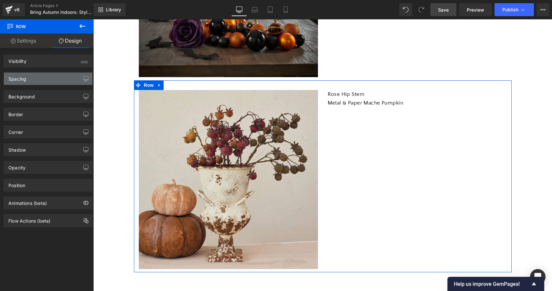
click at [54, 80] on div "Spacing" at bounding box center [48, 79] width 88 height 12
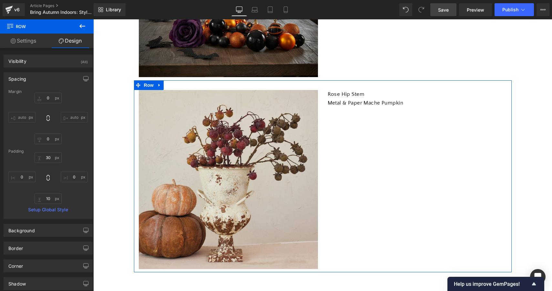
click at [53, 82] on div "Spacing" at bounding box center [48, 79] width 88 height 12
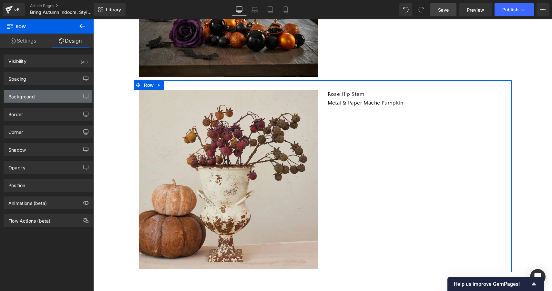
click at [51, 97] on div "Background" at bounding box center [48, 96] width 88 height 12
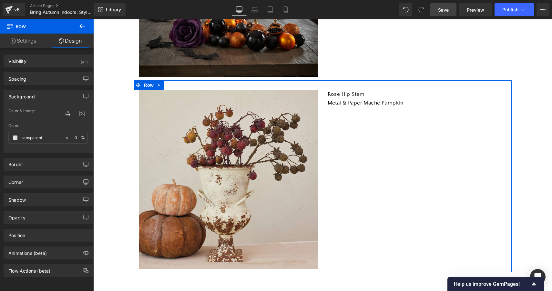
click at [51, 97] on div "Background" at bounding box center [48, 96] width 88 height 12
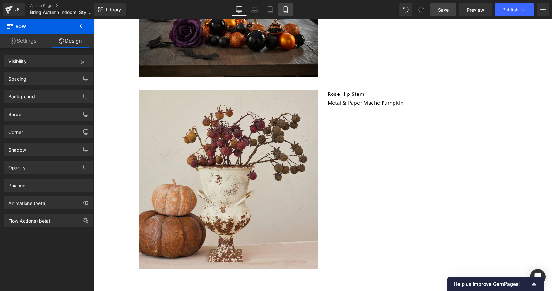
click at [287, 9] on icon at bounding box center [285, 9] width 6 height 6
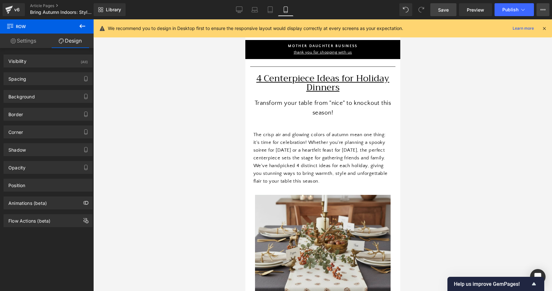
click at [545, 10] on icon at bounding box center [542, 9] width 5 height 5
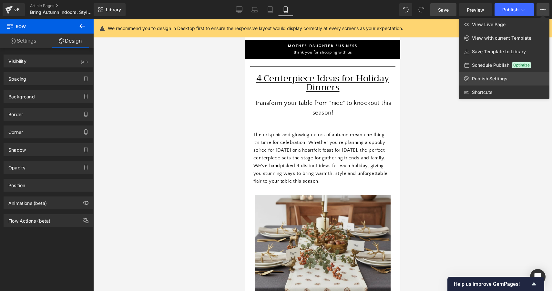
click at [494, 77] on span "Publish Settings" at bounding box center [489, 79] width 35 height 6
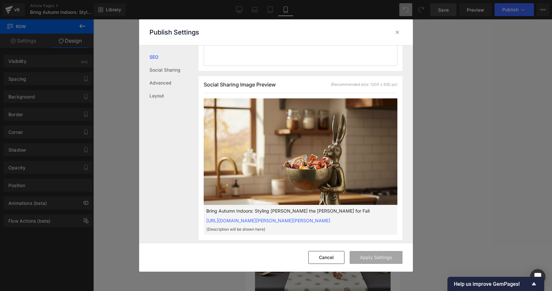
scroll to position [140, 0]
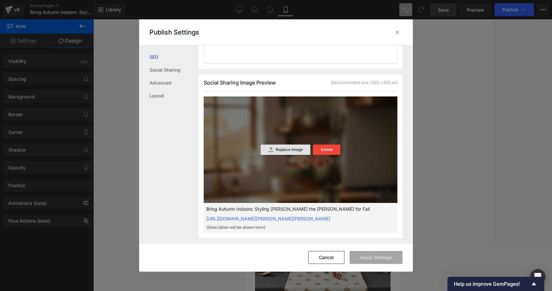
click at [288, 152] on p "Replace Image" at bounding box center [289, 149] width 27 height 5
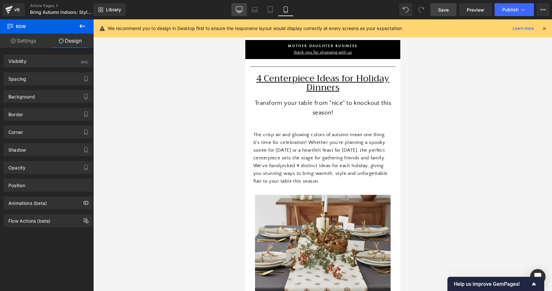
click at [240, 11] on icon at bounding box center [239, 9] width 6 height 5
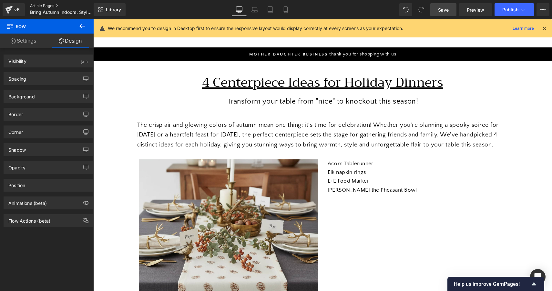
click at [43, 7] on link "Article Pages" at bounding box center [67, 5] width 74 height 5
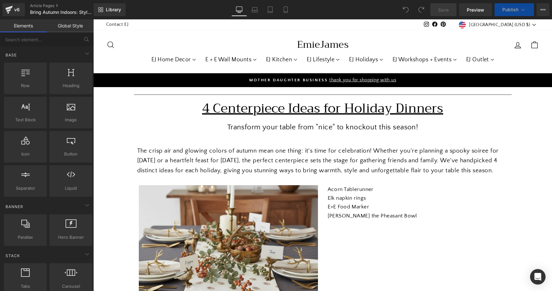
click at [404, 10] on icon at bounding box center [406, 10] width 6 height 6
click at [42, 5] on link "Article Pages" at bounding box center [67, 5] width 74 height 5
click at [542, 12] on icon at bounding box center [542, 9] width 5 height 5
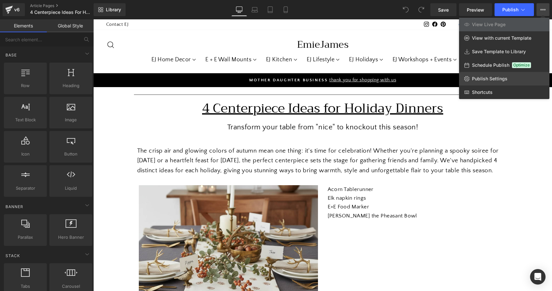
click at [491, 79] on span "Publish Settings" at bounding box center [489, 79] width 35 height 6
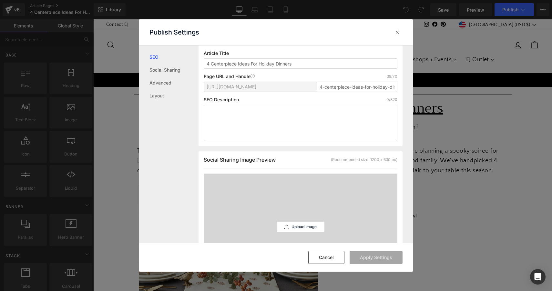
scroll to position [80, 0]
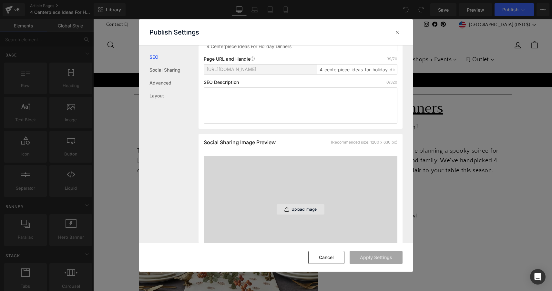
click at [301, 212] on p "Upload Image" at bounding box center [303, 209] width 25 height 5
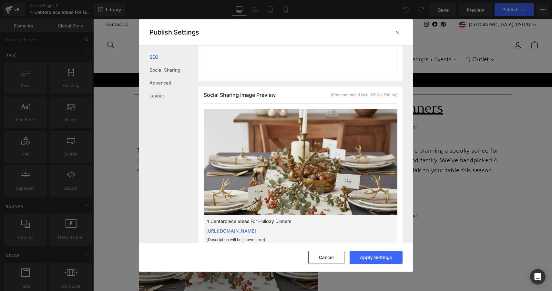
scroll to position [128, 0]
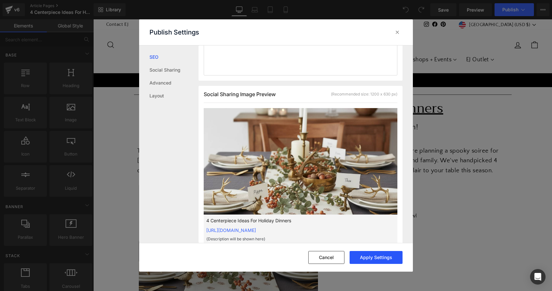
click at [384, 257] on button "Apply Settings" at bounding box center [375, 257] width 53 height 13
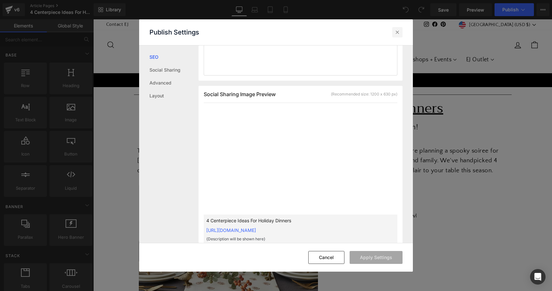
click at [397, 31] on icon at bounding box center [397, 32] width 6 height 6
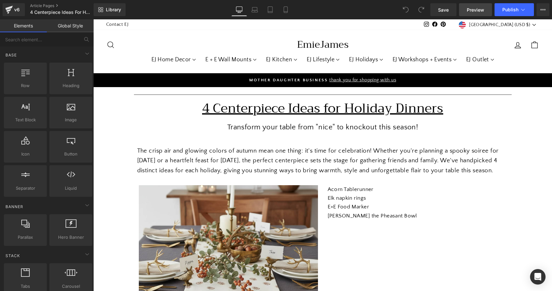
click at [472, 11] on span "Preview" at bounding box center [475, 9] width 17 height 7
click at [506, 12] on button "Publish" at bounding box center [513, 9] width 39 height 13
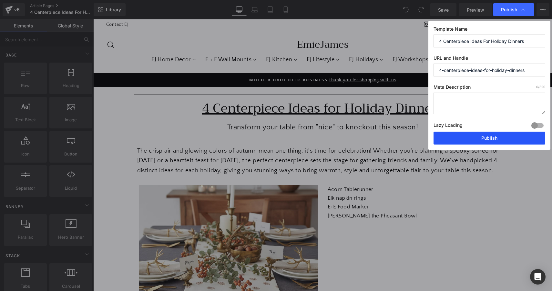
click at [486, 138] on button "Publish" at bounding box center [489, 138] width 112 height 13
